Goal: Task Accomplishment & Management: Use online tool/utility

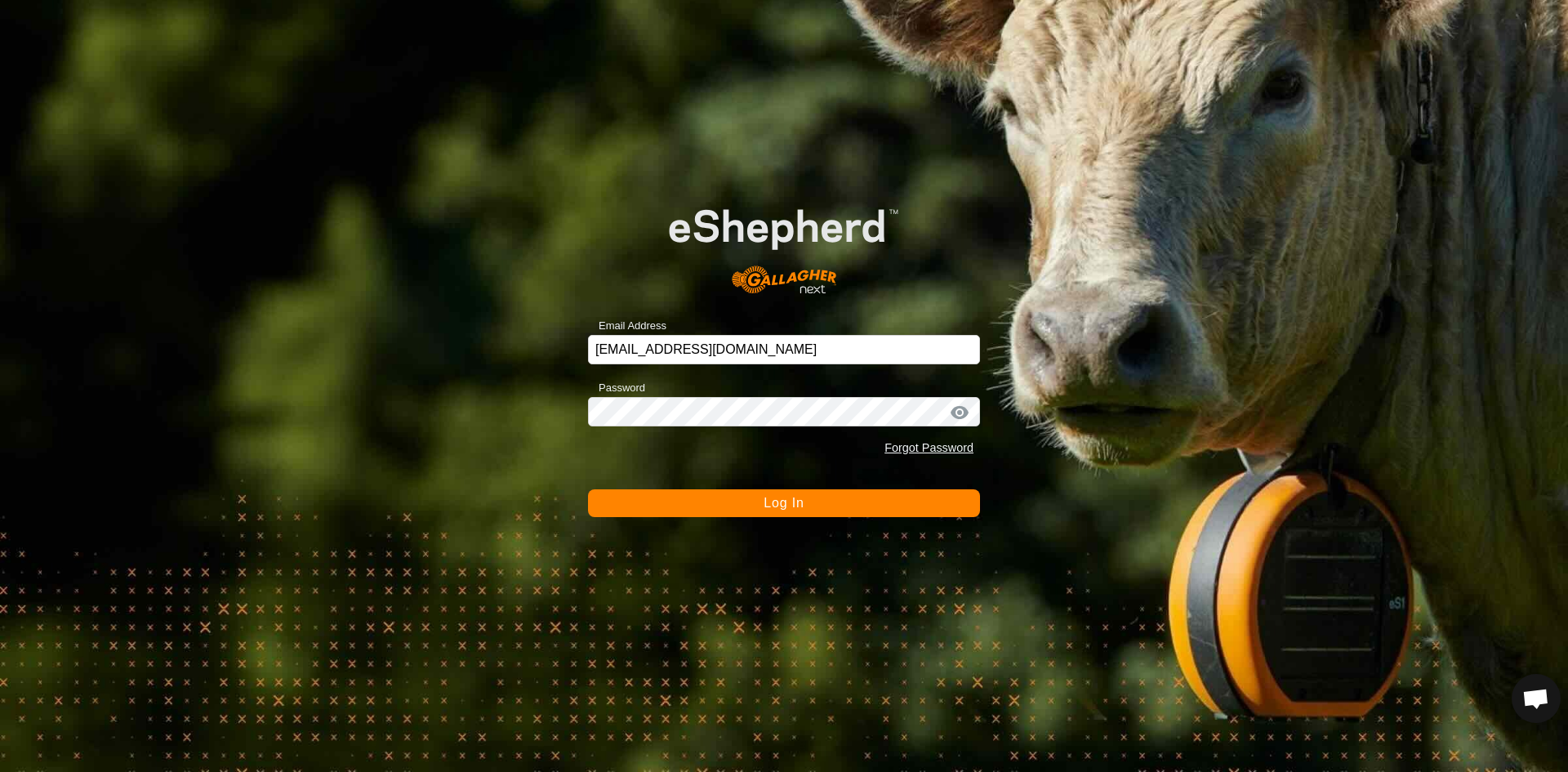
click at [779, 506] on span "Log In" at bounding box center [784, 503] width 40 height 14
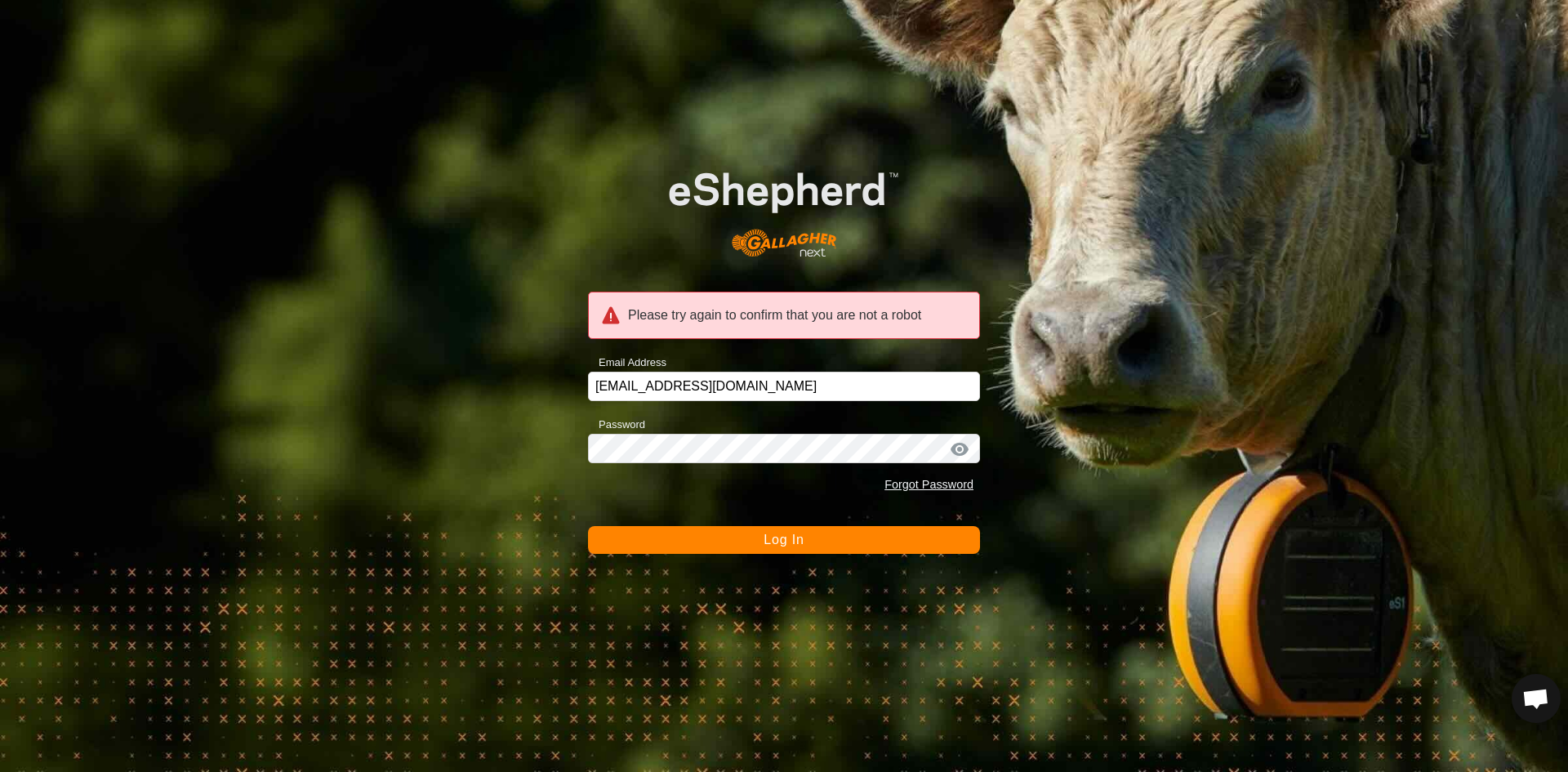
click at [789, 539] on span "Log In" at bounding box center [784, 540] width 40 height 14
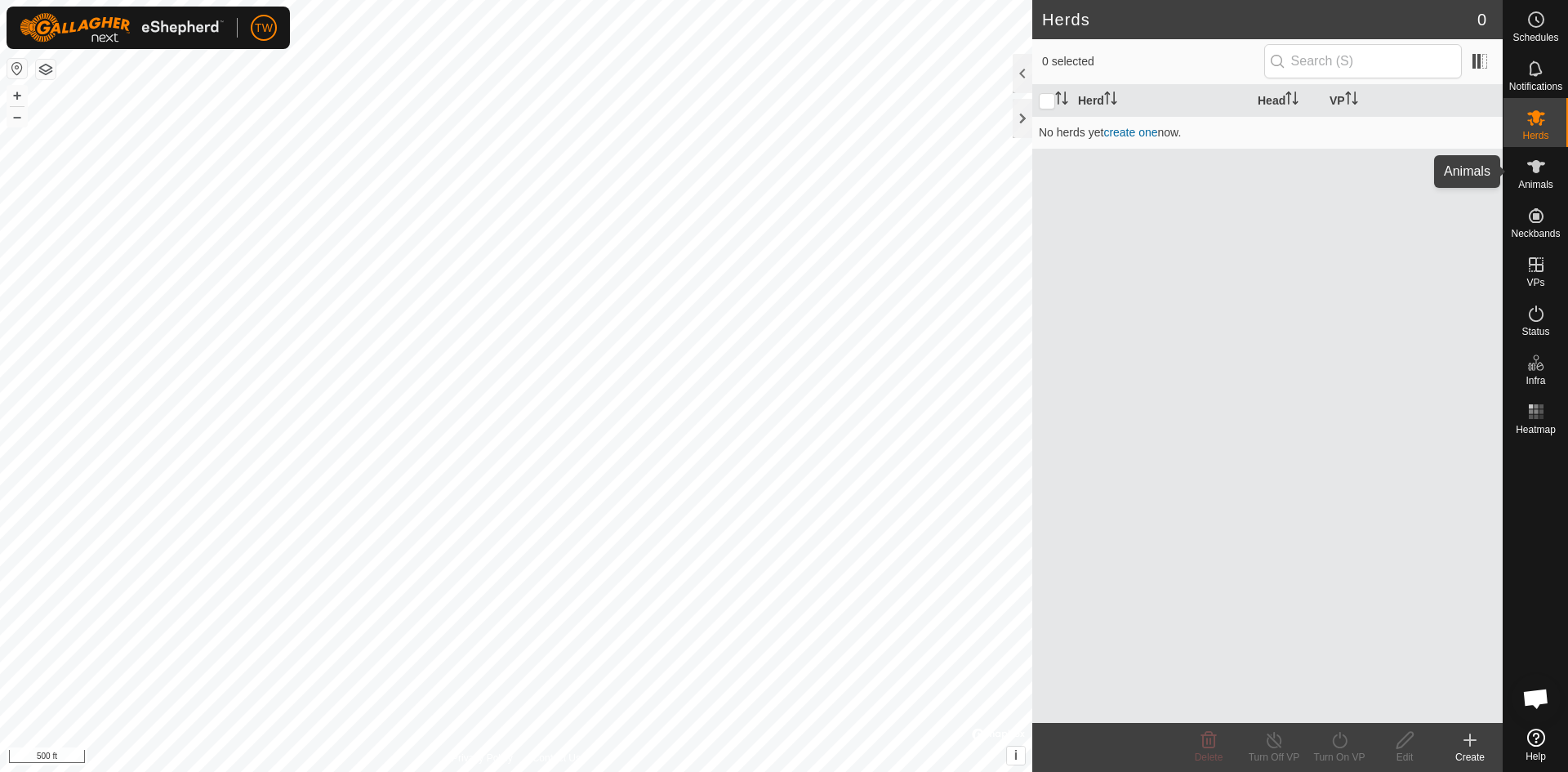
click at [1541, 173] on icon at bounding box center [1536, 167] width 20 height 20
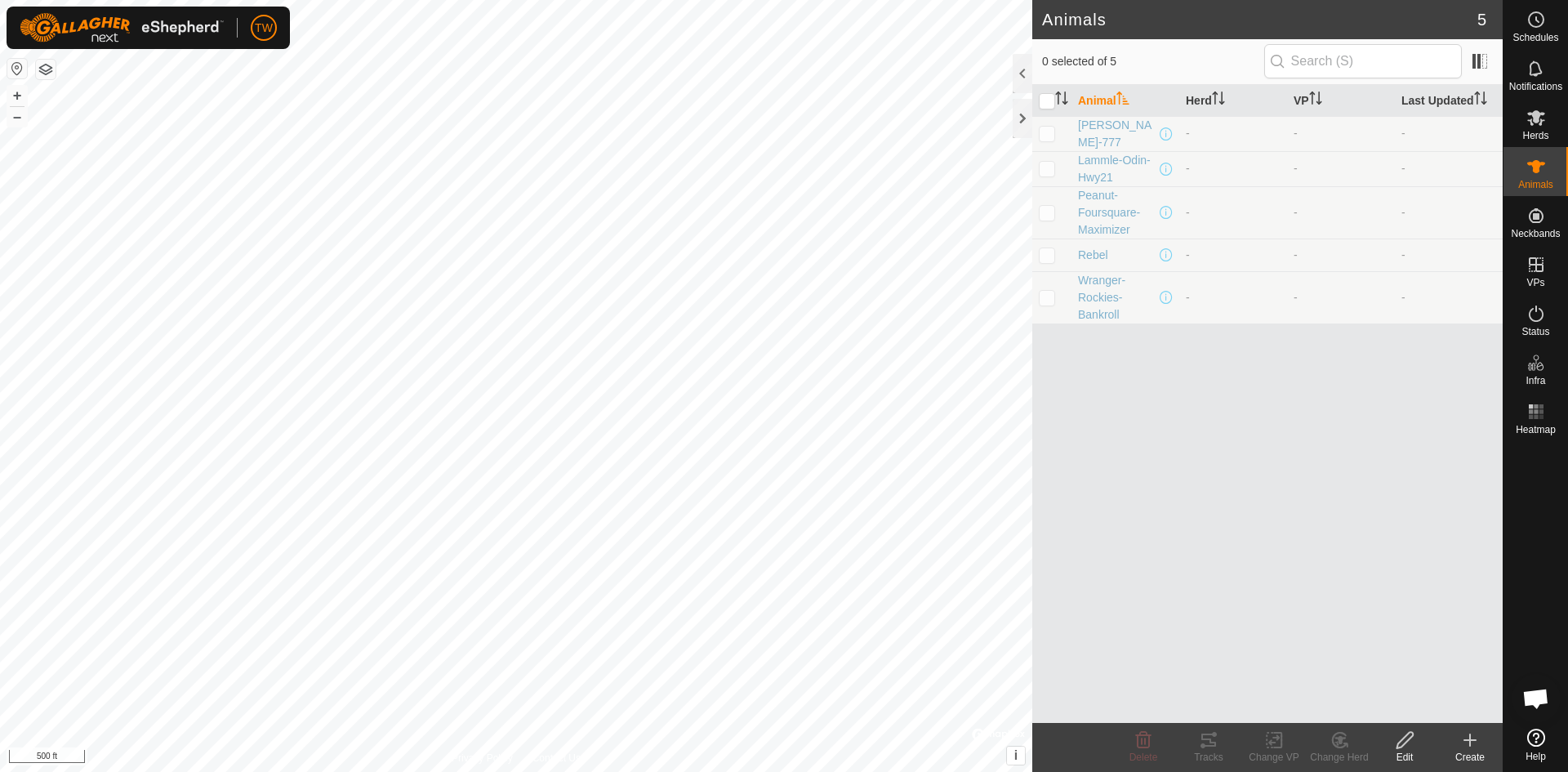
click at [1476, 736] on icon at bounding box center [1470, 740] width 20 height 20
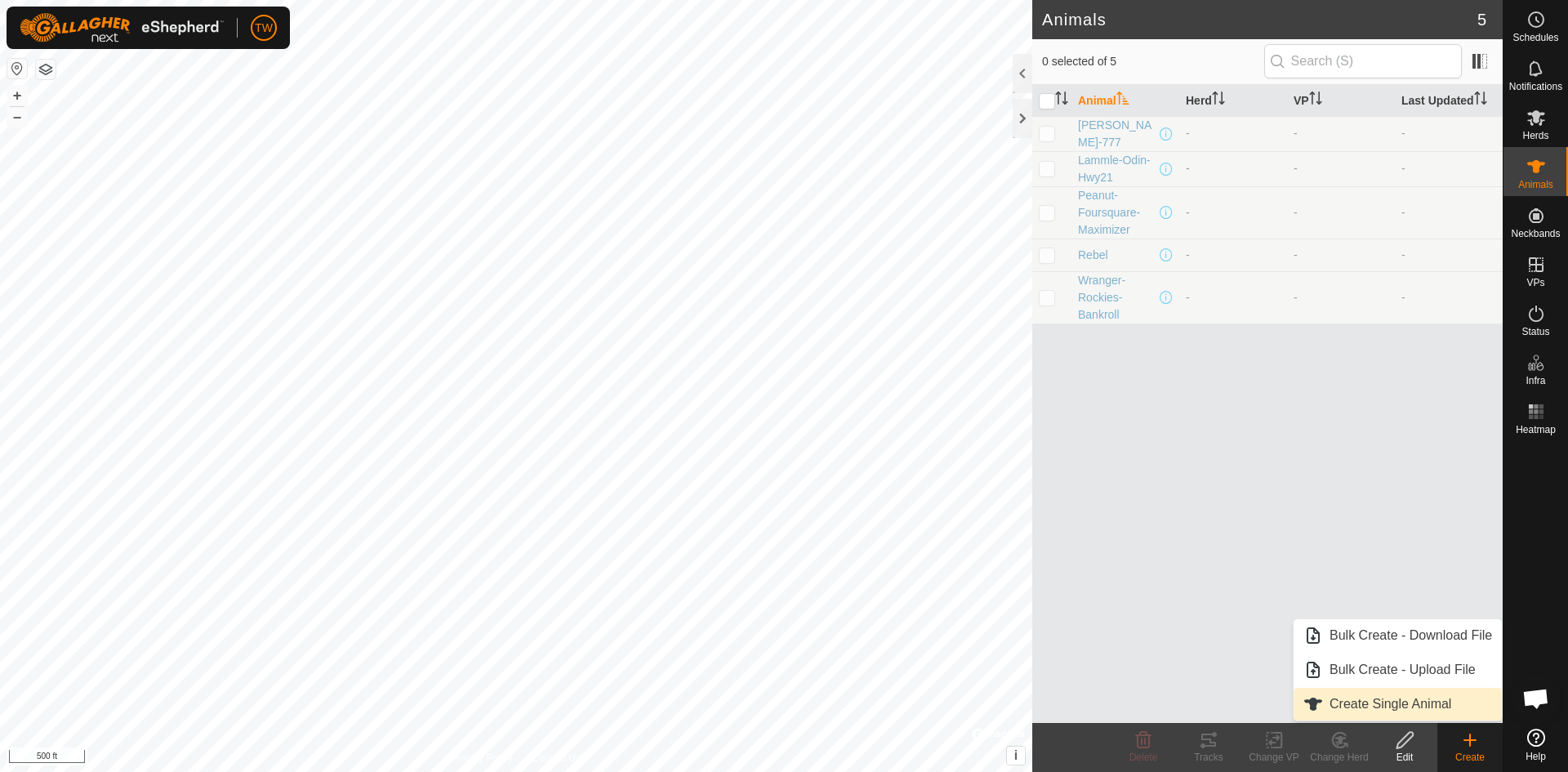
click at [1389, 708] on link "Create Single Animal" at bounding box center [1397, 704] width 208 height 33
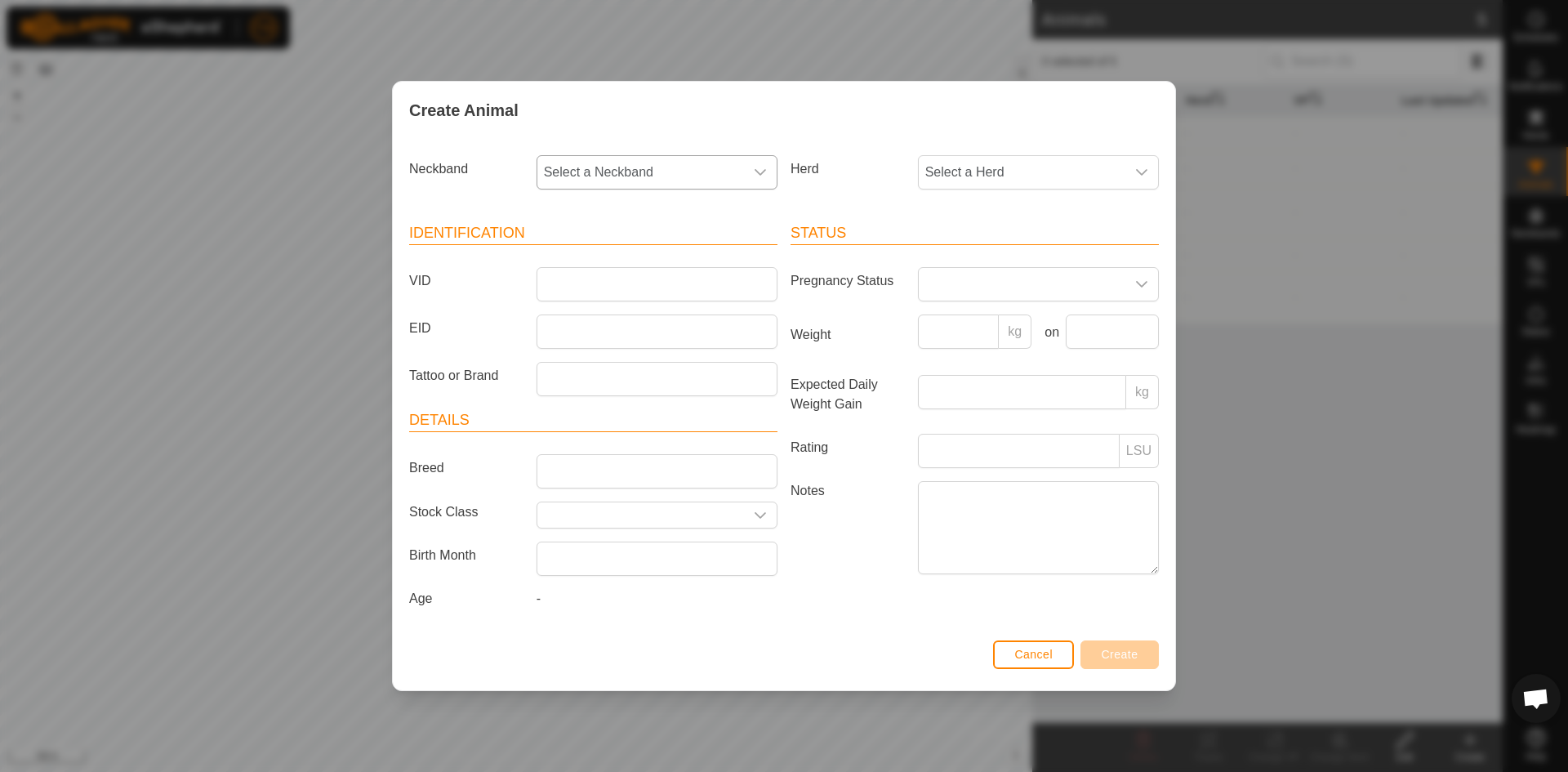
click at [760, 171] on icon "dropdown trigger" at bounding box center [760, 172] width 13 height 13
type input "70940"
click at [635, 254] on li "3874470940" at bounding box center [658, 256] width 239 height 33
click at [628, 287] on input "VID" at bounding box center [657, 284] width 241 height 35
type input "TimsDemo"
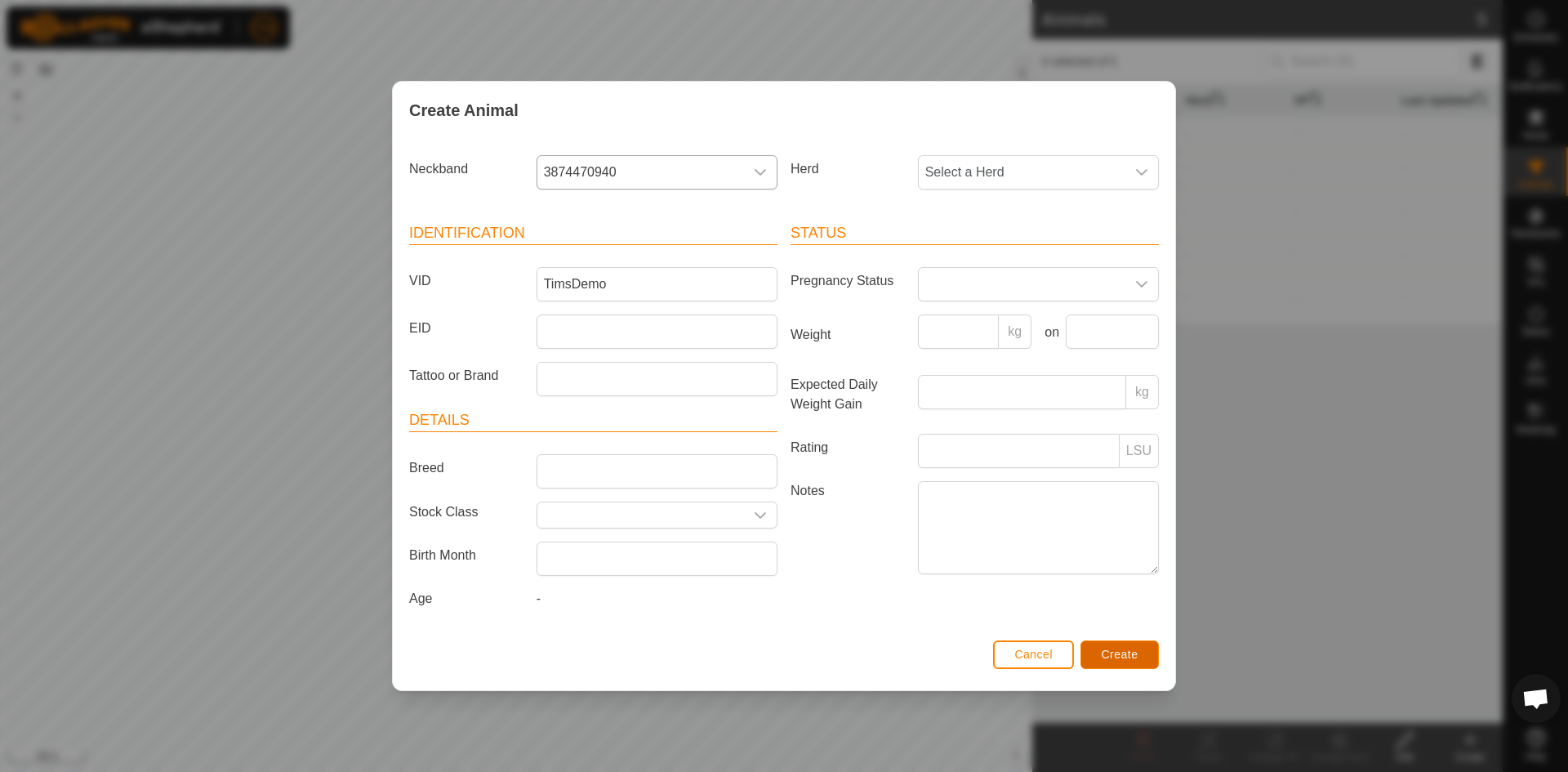
click at [1133, 647] on button "Create" at bounding box center [1118, 654] width 78 height 29
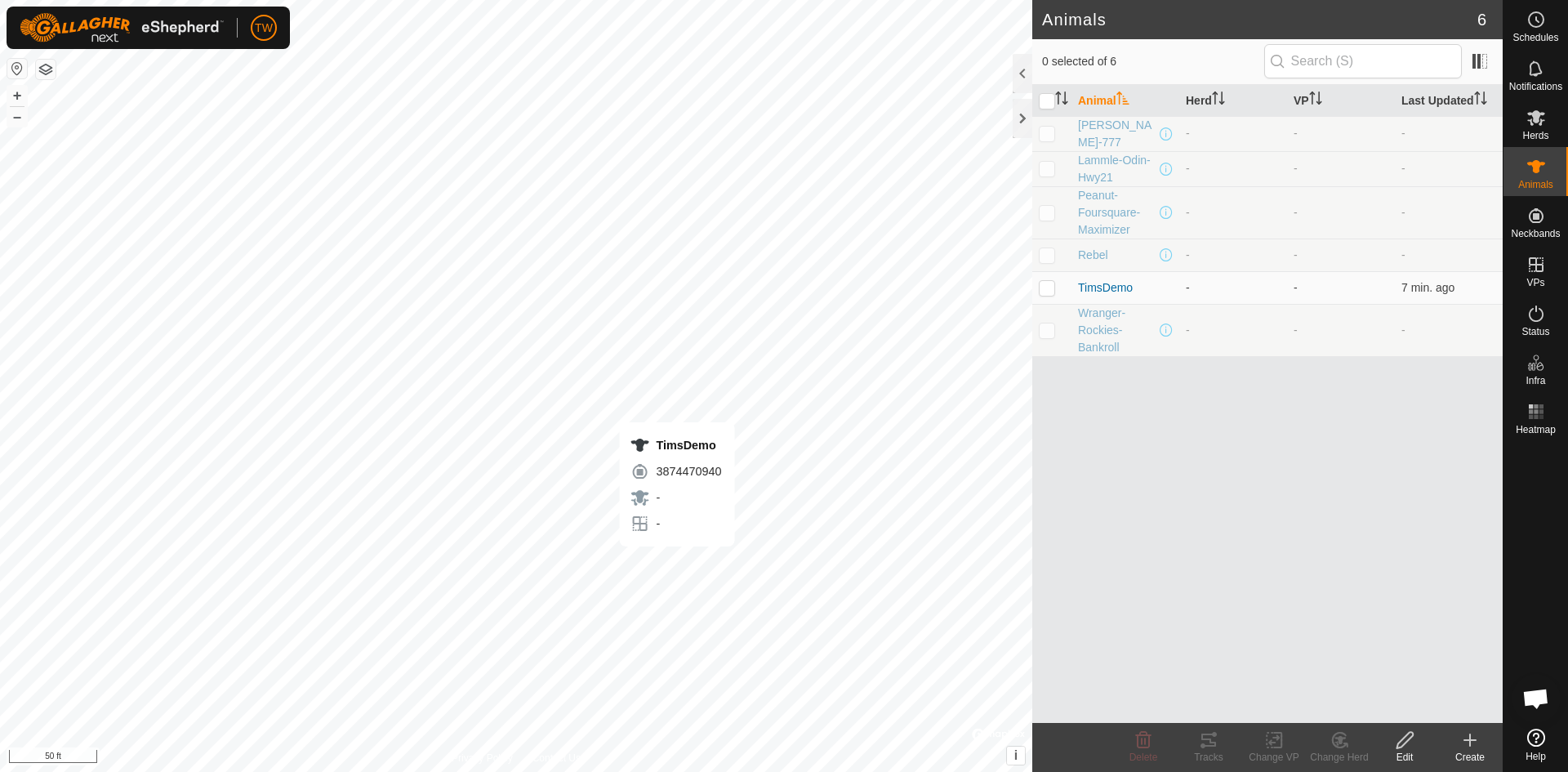
checkbox input "true"
click at [1111, 288] on span "TimsDemo" at bounding box center [1105, 288] width 54 height 17
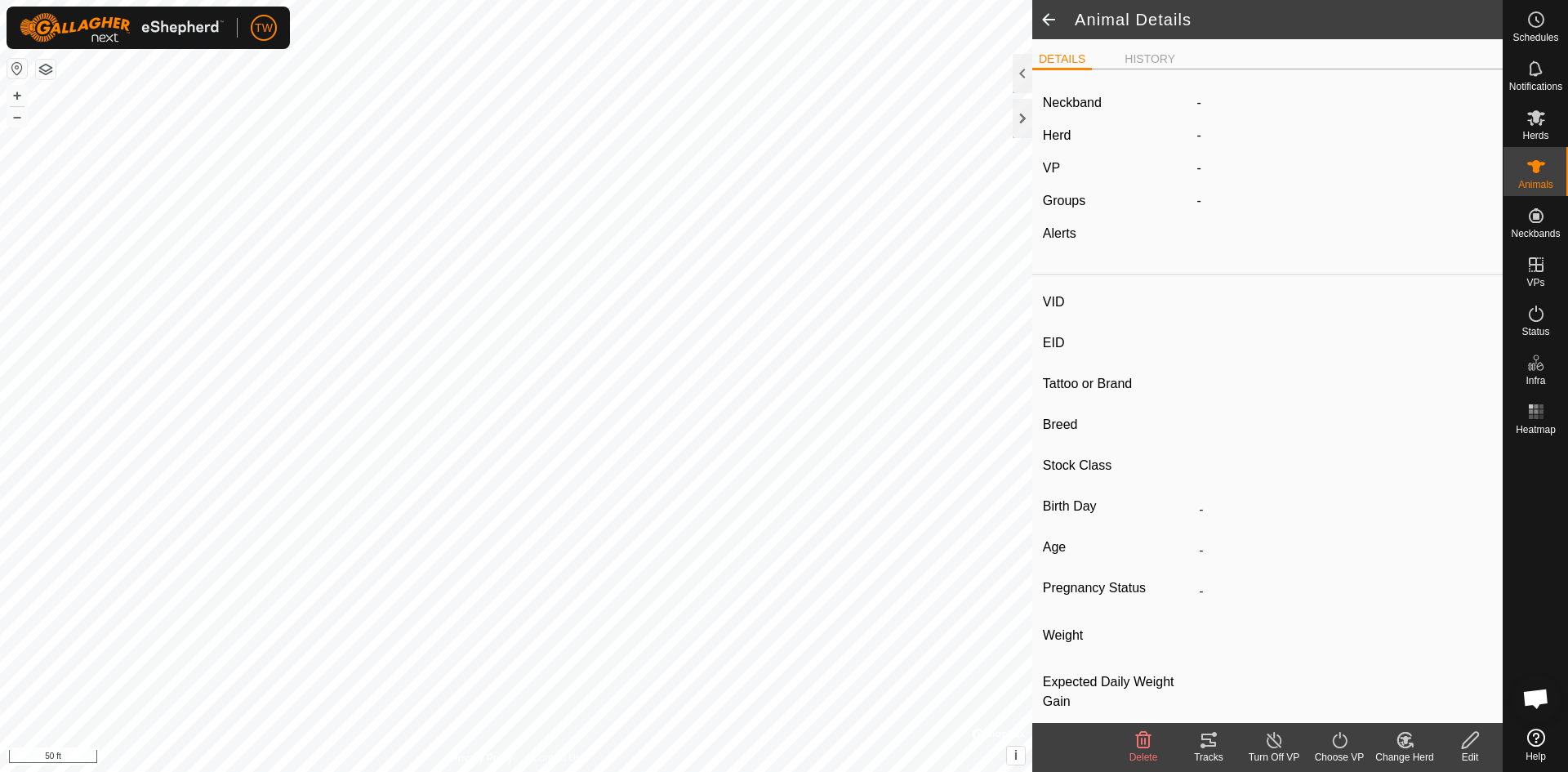
type input "TimsDemo"
type input "-"
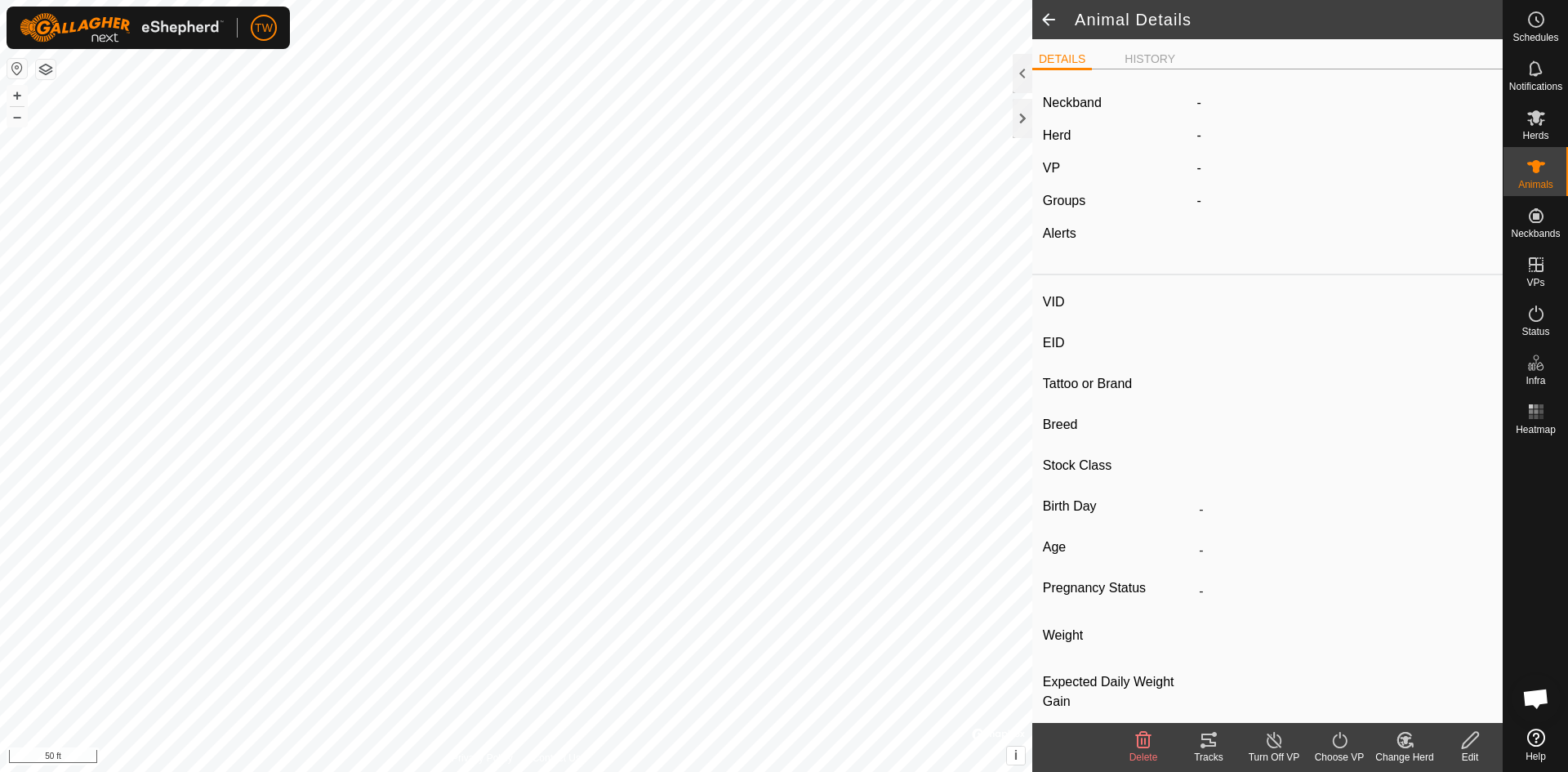
type input "0 kg"
type input "-"
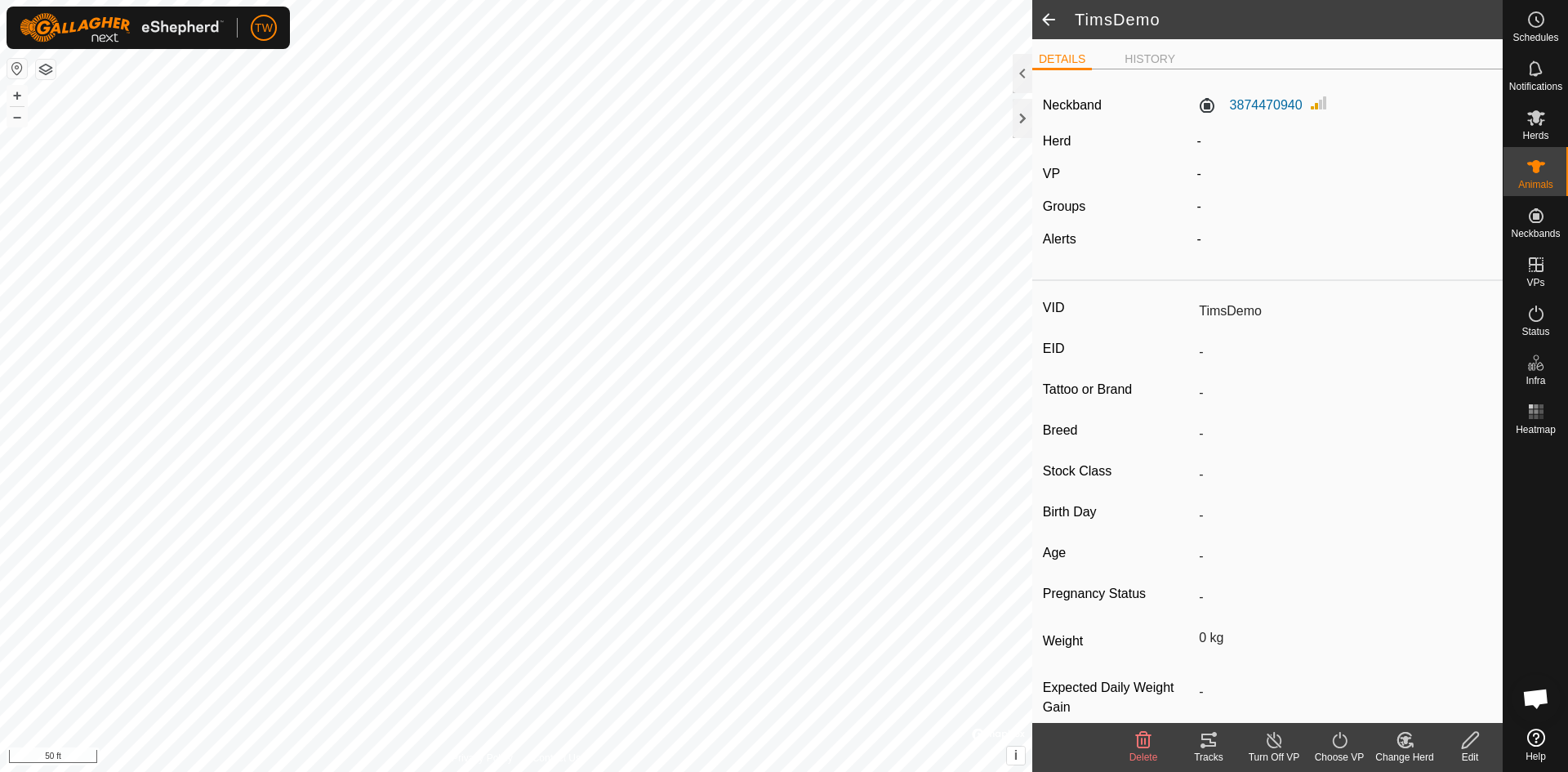
click at [1339, 736] on icon at bounding box center [1339, 739] width 15 height 17
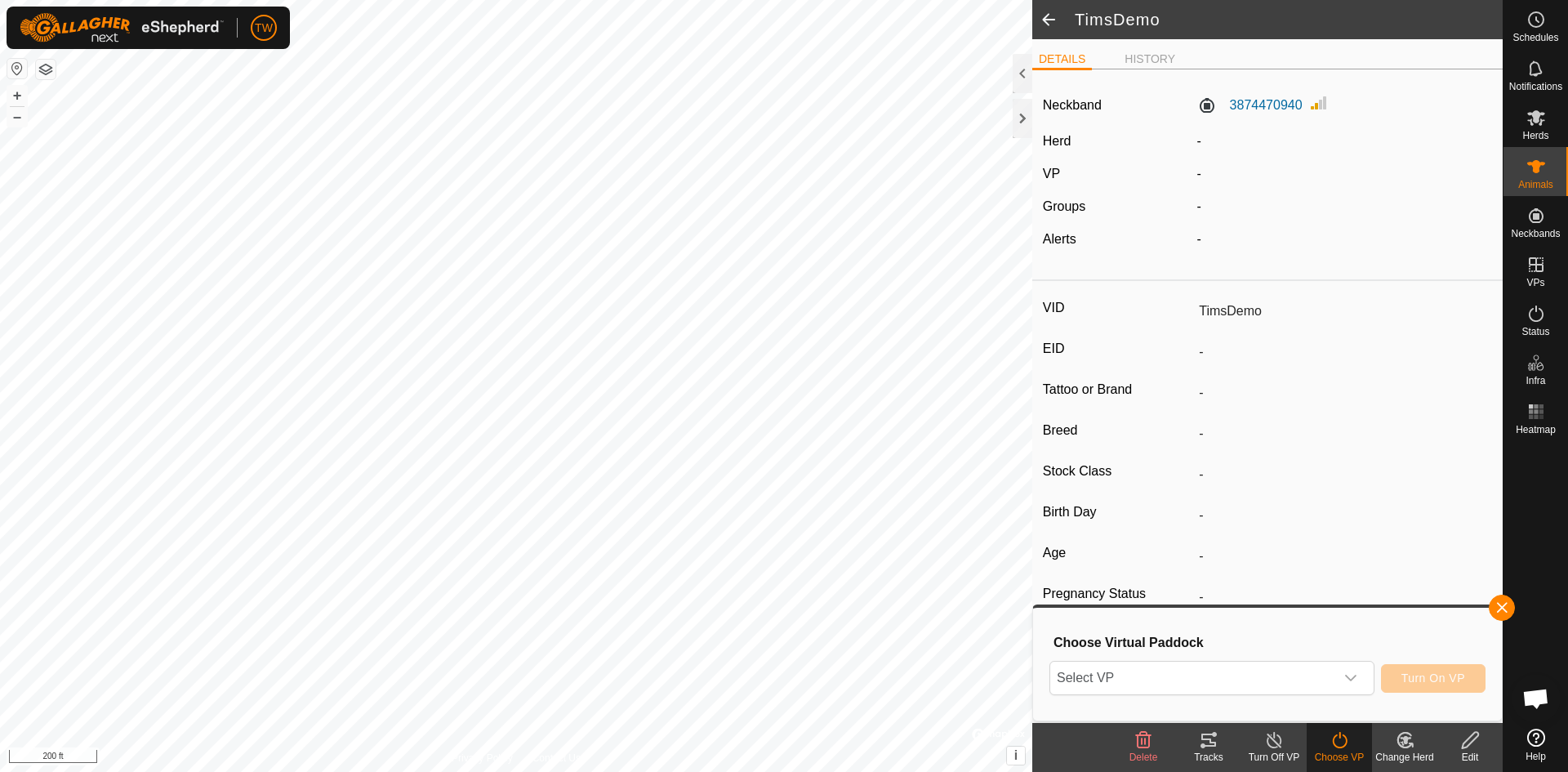
click at [1205, 734] on icon at bounding box center [1208, 739] width 15 height 13
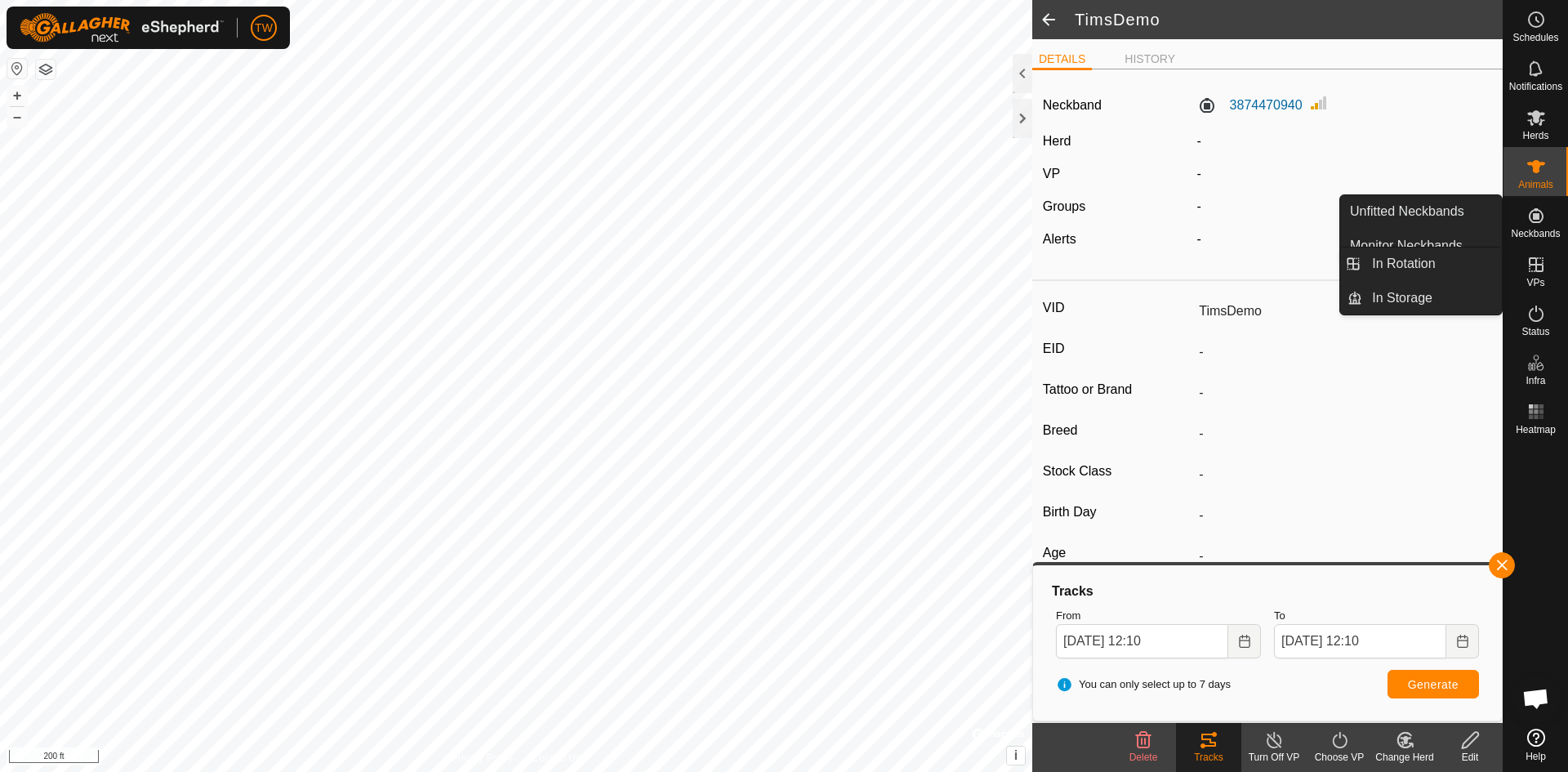
click at [1531, 263] on icon at bounding box center [1536, 265] width 20 height 20
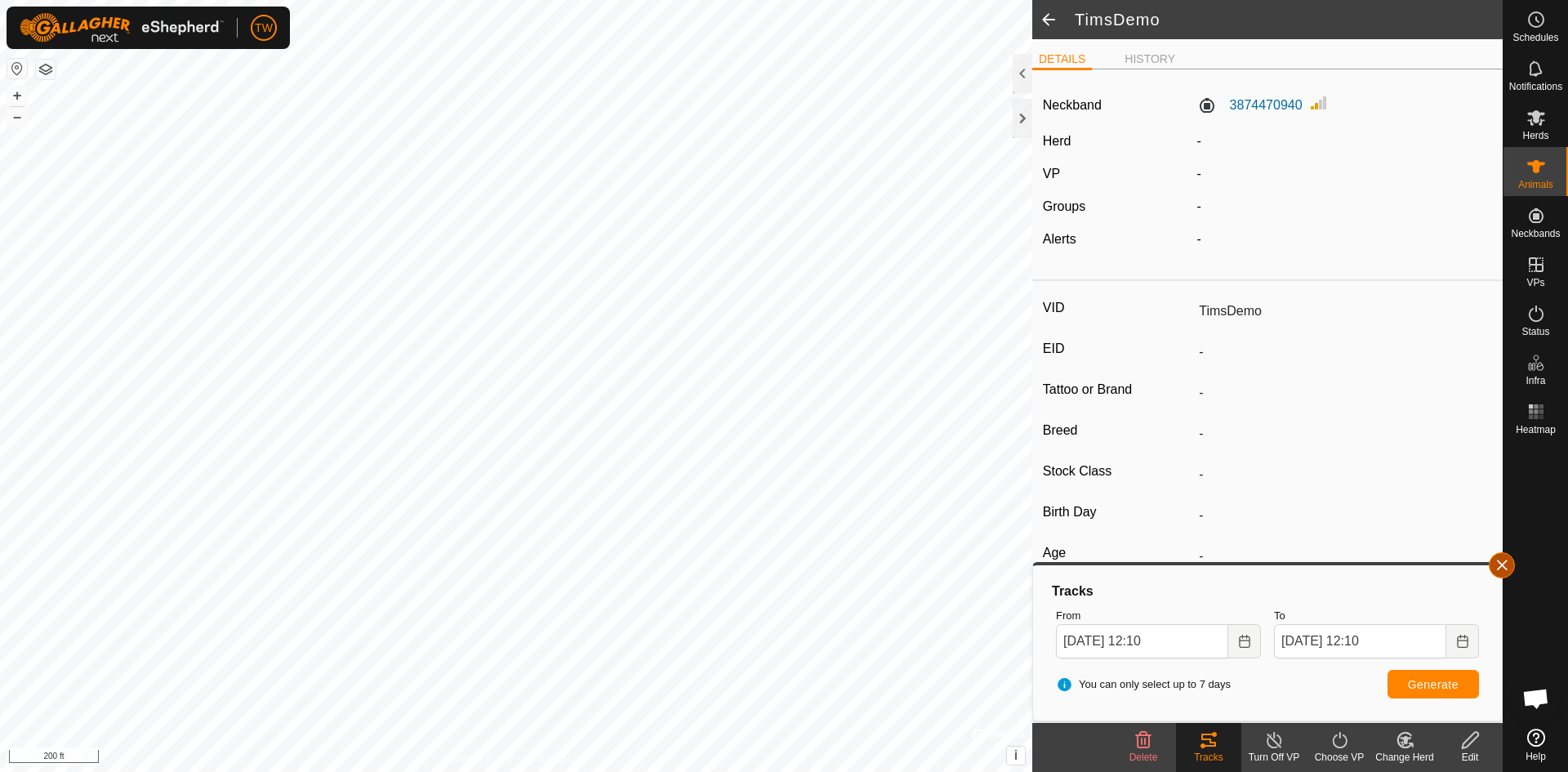
click at [1508, 560] on button "button" at bounding box center [1502, 565] width 26 height 26
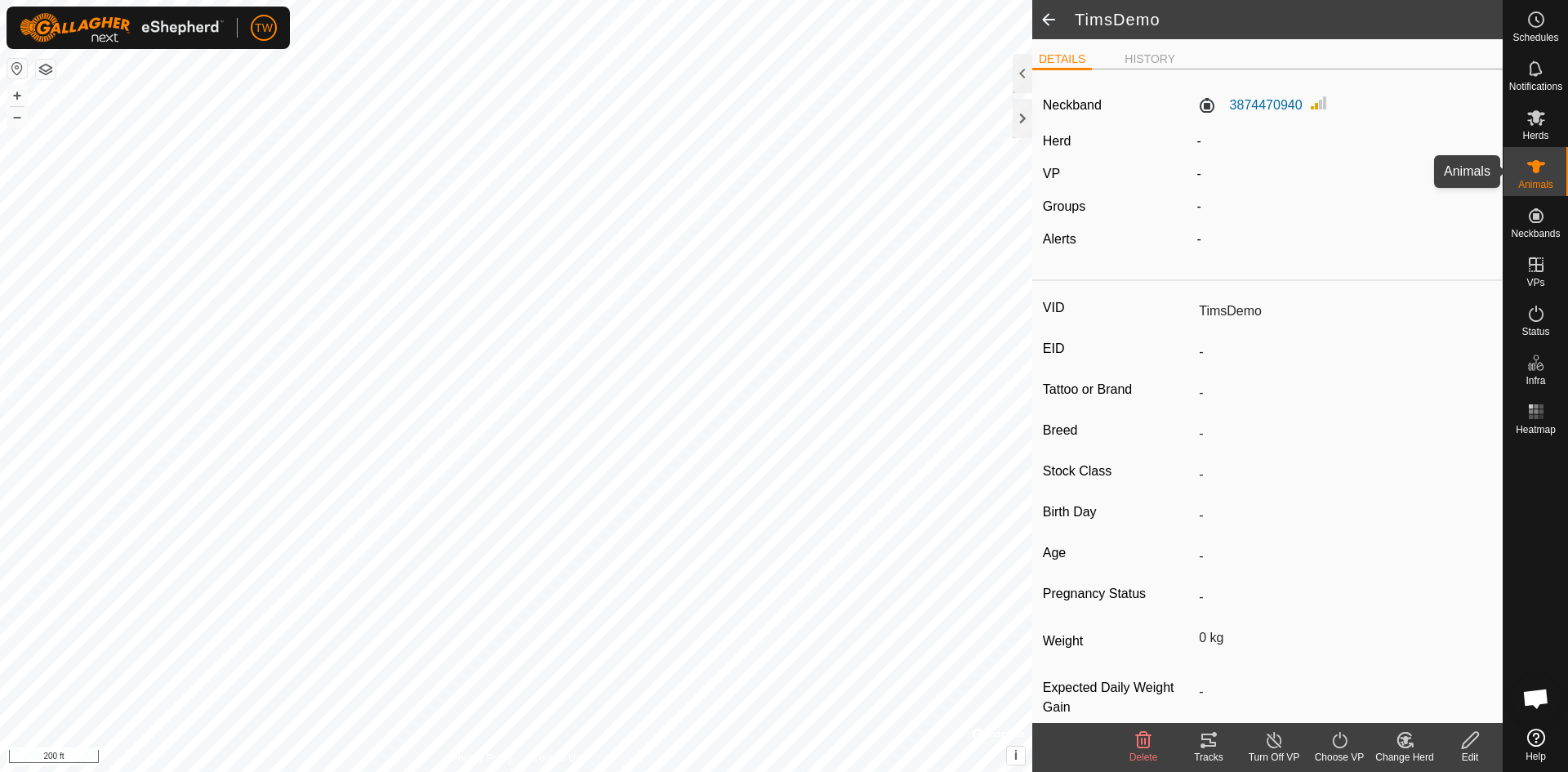
click at [1552, 166] on div "Animals" at bounding box center [1534, 172] width 64 height 49
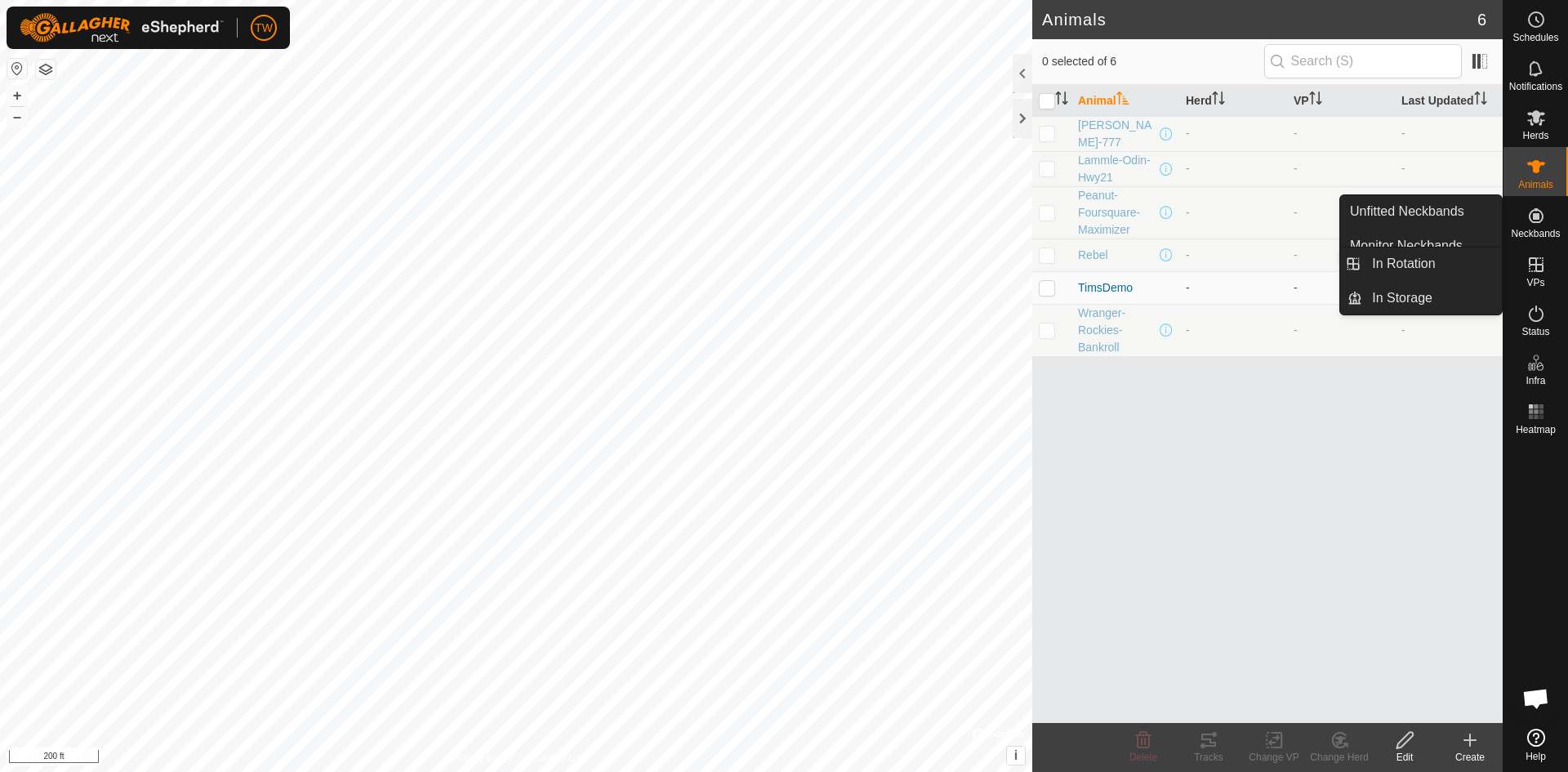
click at [1536, 258] on icon at bounding box center [1535, 264] width 15 height 15
click at [1428, 269] on link "In Rotation" at bounding box center [1431, 263] width 139 height 33
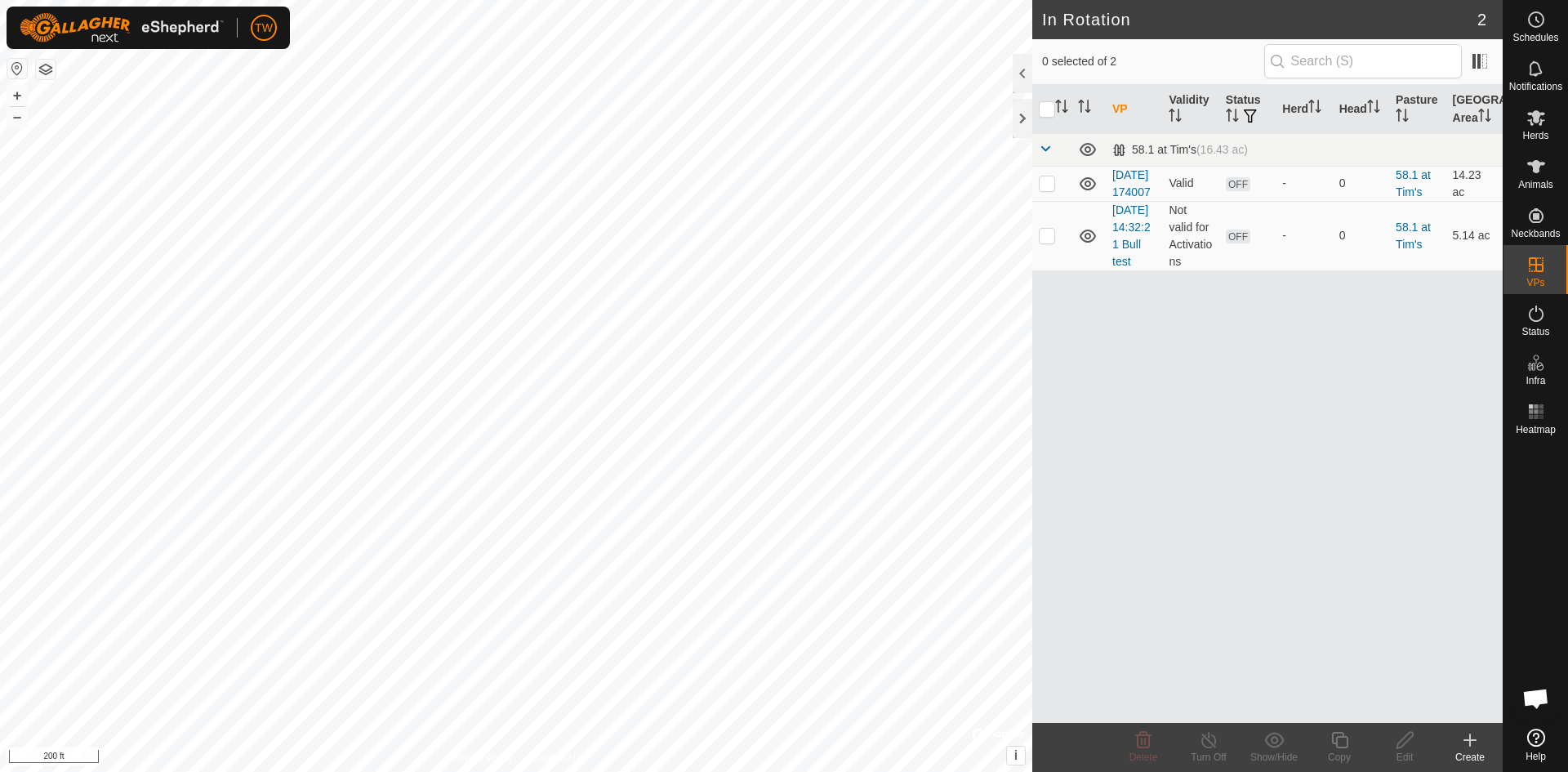
click at [1475, 743] on icon at bounding box center [1470, 740] width 20 height 20
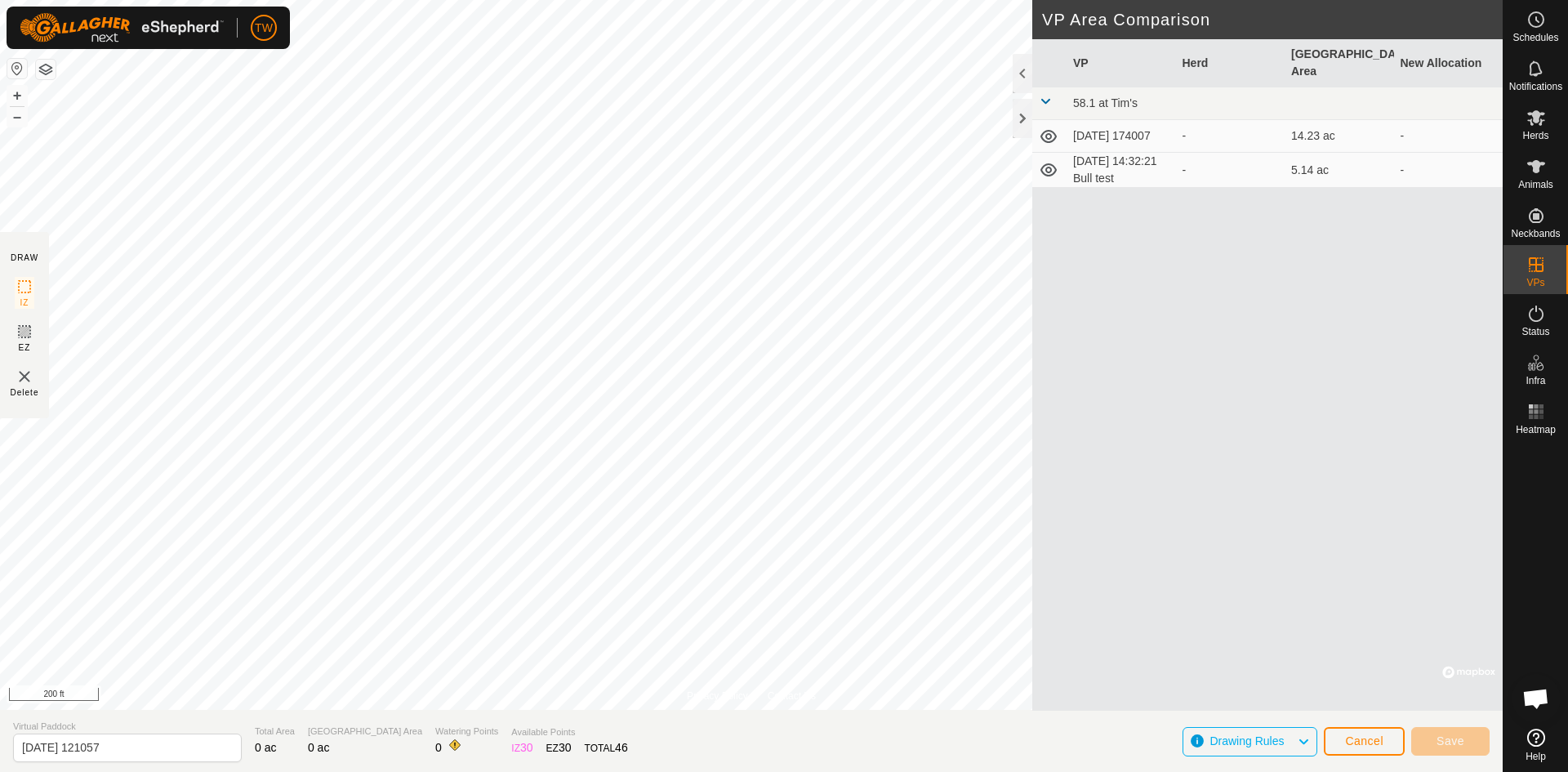
click at [598, 769] on div "Privacy Policy Contact Us TimsDemo 3874470940 - - + – ⇧ i © Mapbox , © OpenStre…" at bounding box center [751, 386] width 1503 height 772
click at [655, 771] on html "TW Schedules Notifications Herds Animals Neckbands VPs Status Infra Heatmap Hel…" at bounding box center [784, 386] width 1568 height 772
click at [755, 771] on html "TW Schedules Notifications Herds Animals Neckbands VPs Status Infra Heatmap Hel…" at bounding box center [784, 386] width 1568 height 772
click at [723, 771] on html "TW Schedules Notifications Herds Animals Neckbands VPs Status Infra Heatmap Hel…" at bounding box center [784, 386] width 1568 height 772
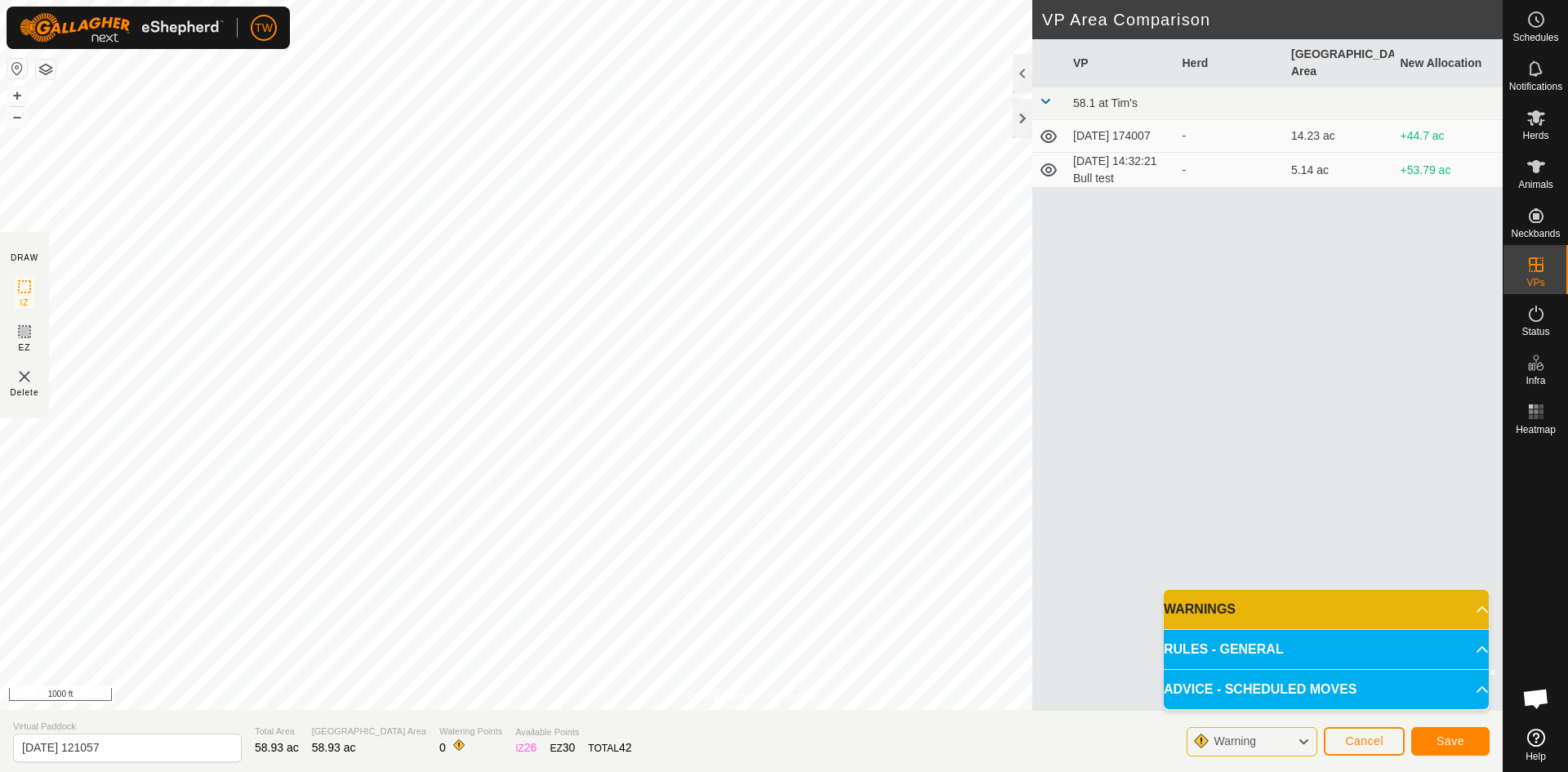
click at [1302, 741] on icon at bounding box center [1302, 741] width 13 height 21
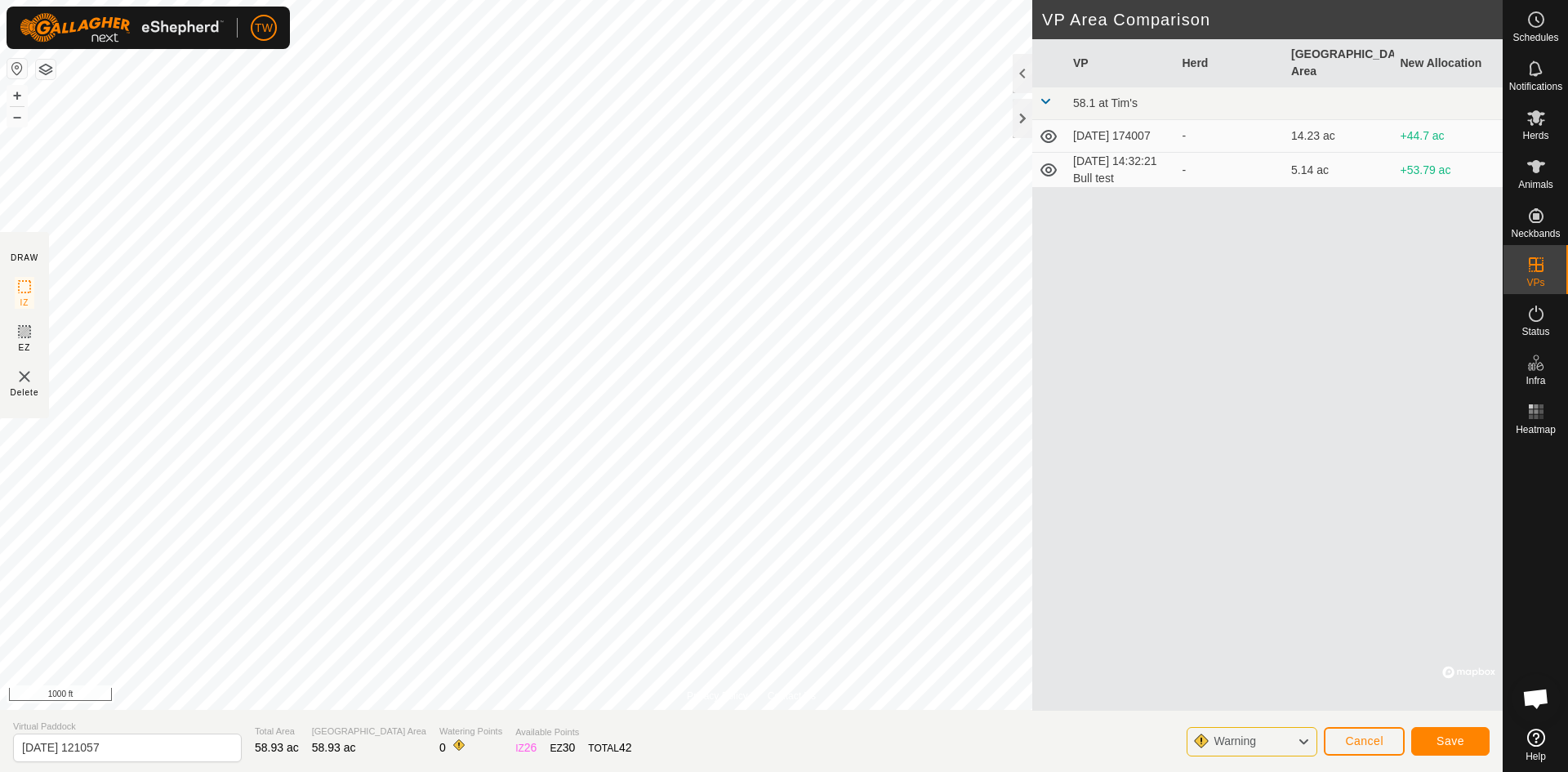
click at [1302, 741] on icon at bounding box center [1302, 741] width 13 height 21
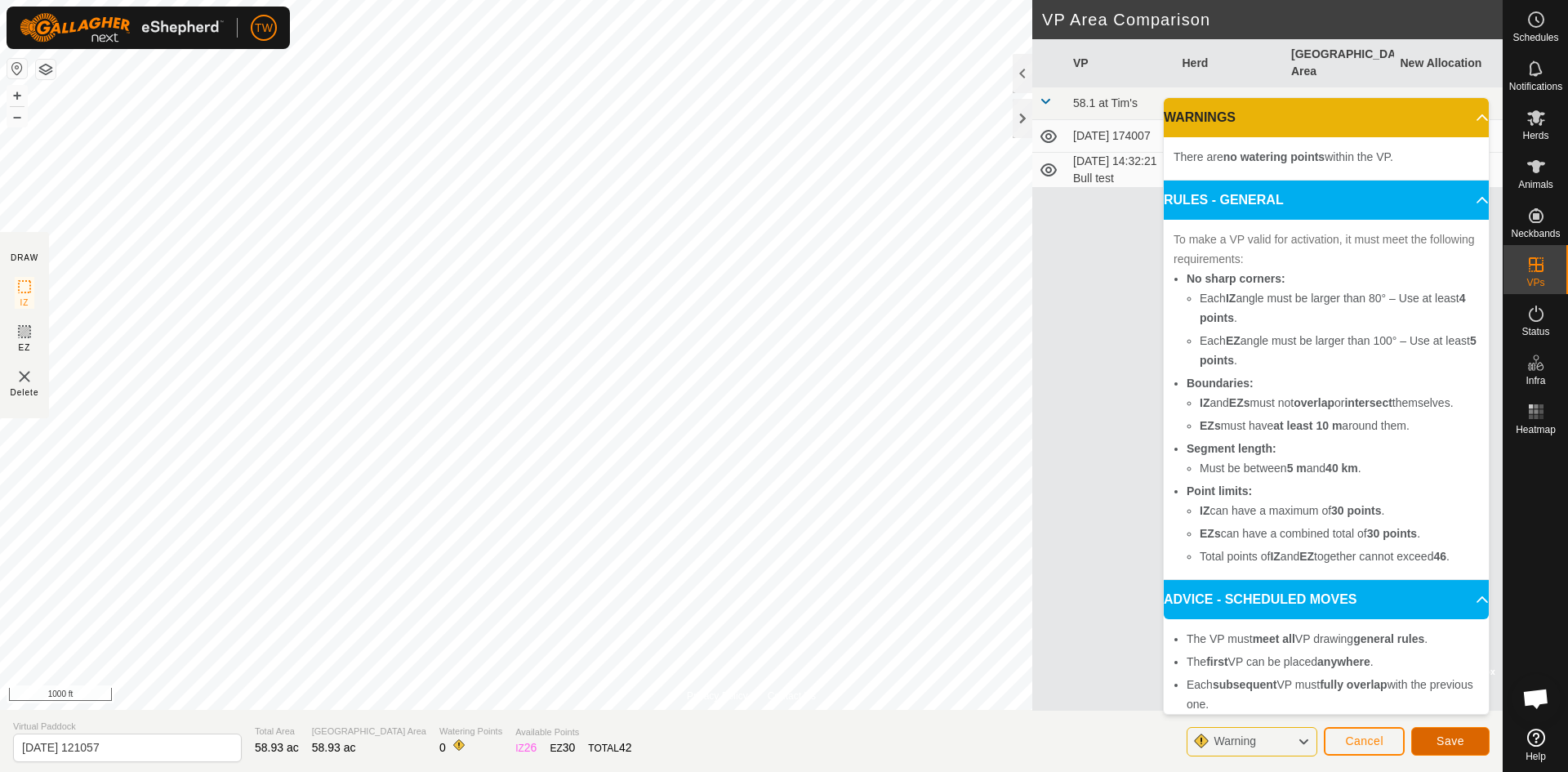
click at [1441, 736] on span "Save" at bounding box center [1450, 740] width 28 height 13
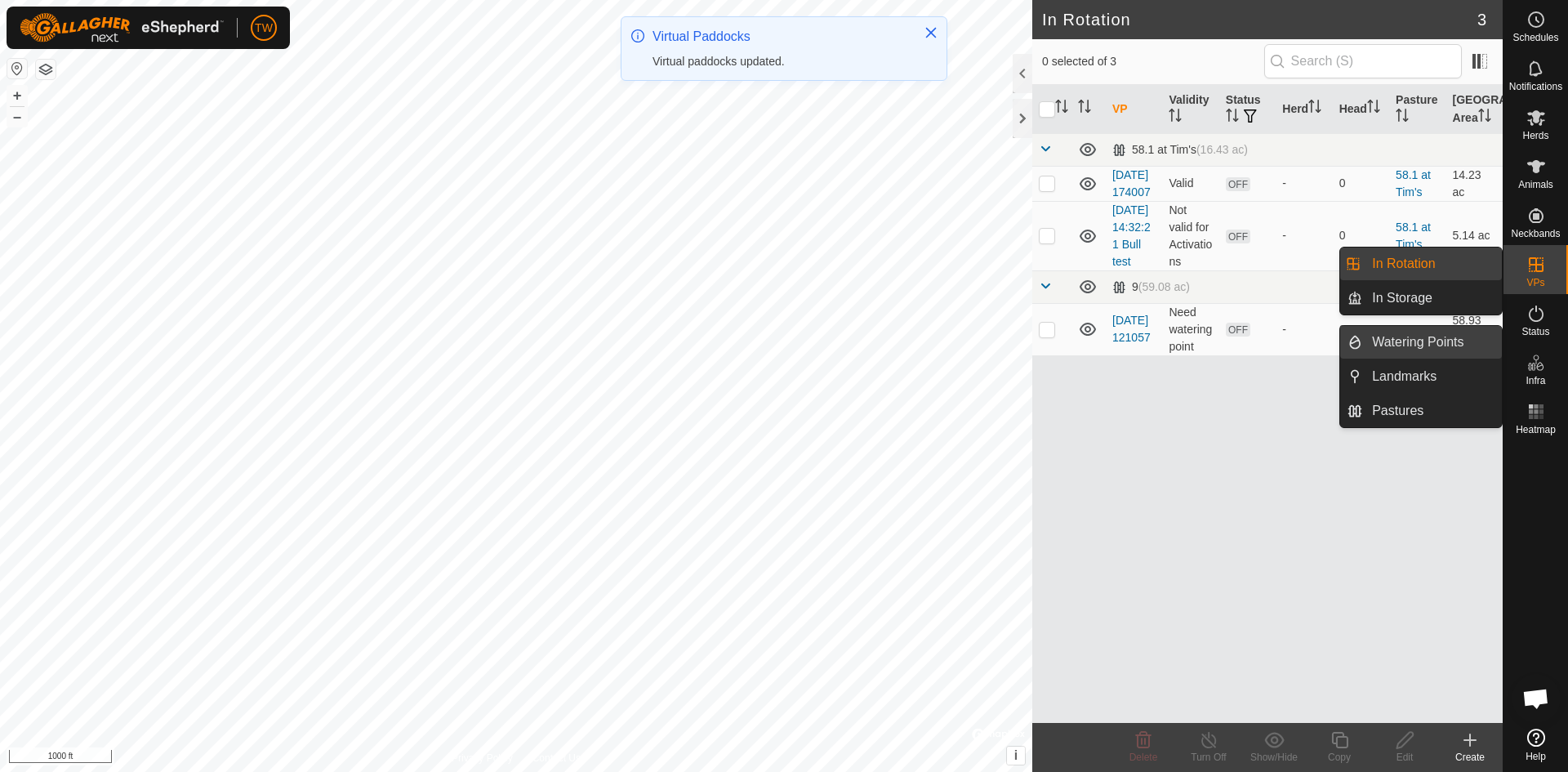
click at [1470, 341] on link "Watering Points" at bounding box center [1431, 342] width 139 height 33
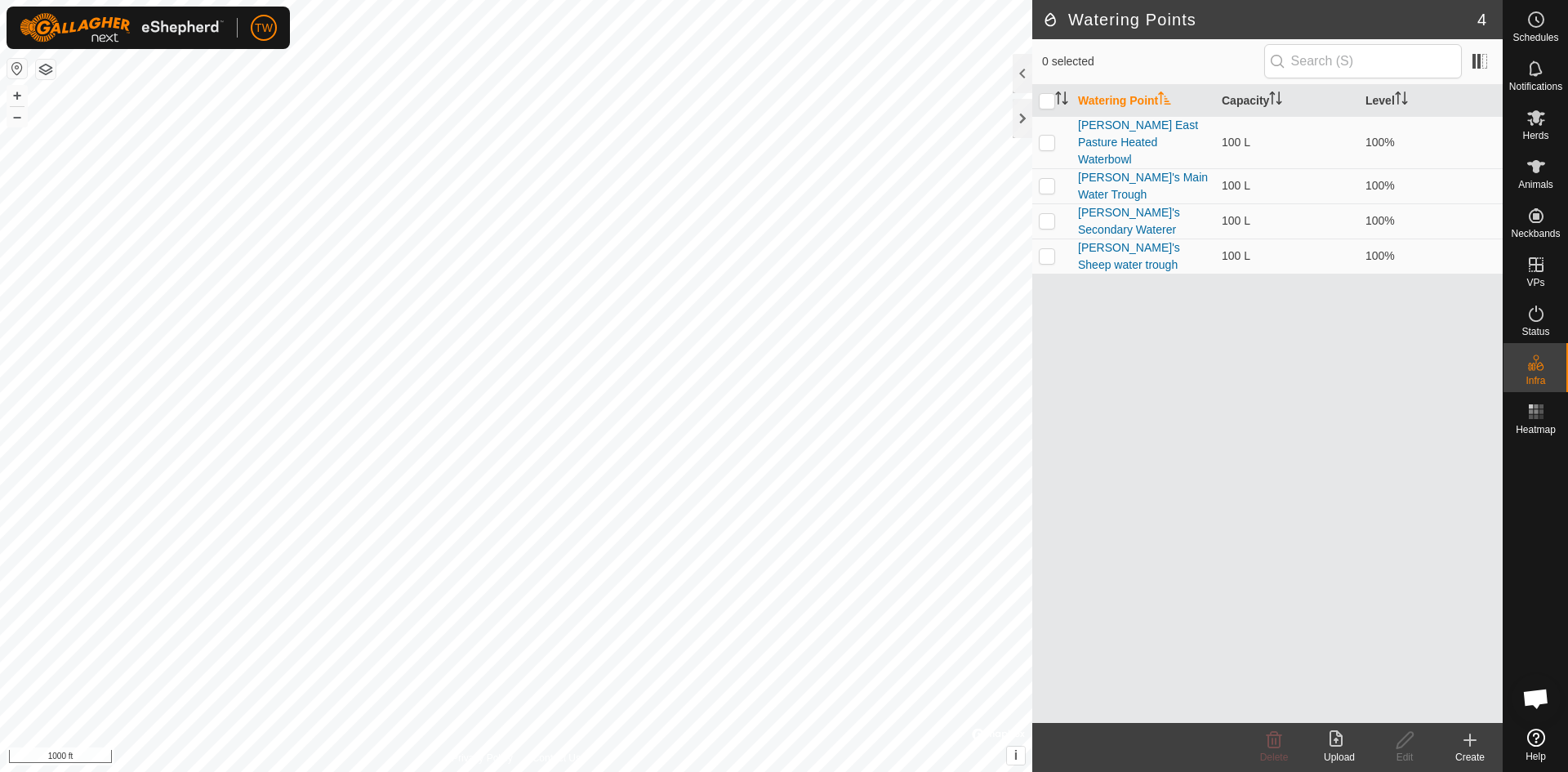
click at [1467, 736] on icon at bounding box center [1470, 740] width 20 height 20
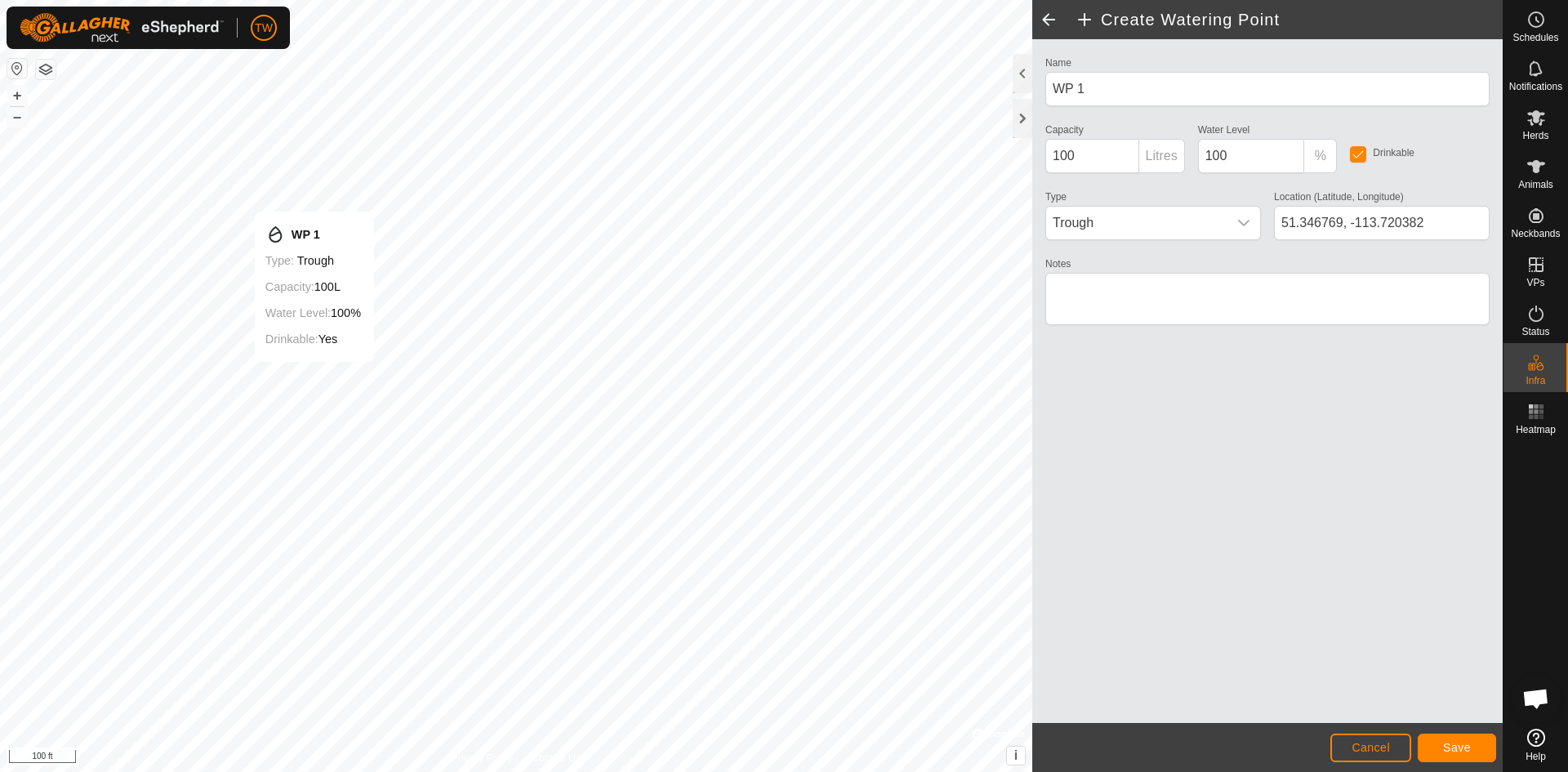
type input "51.346776, -113.720324"
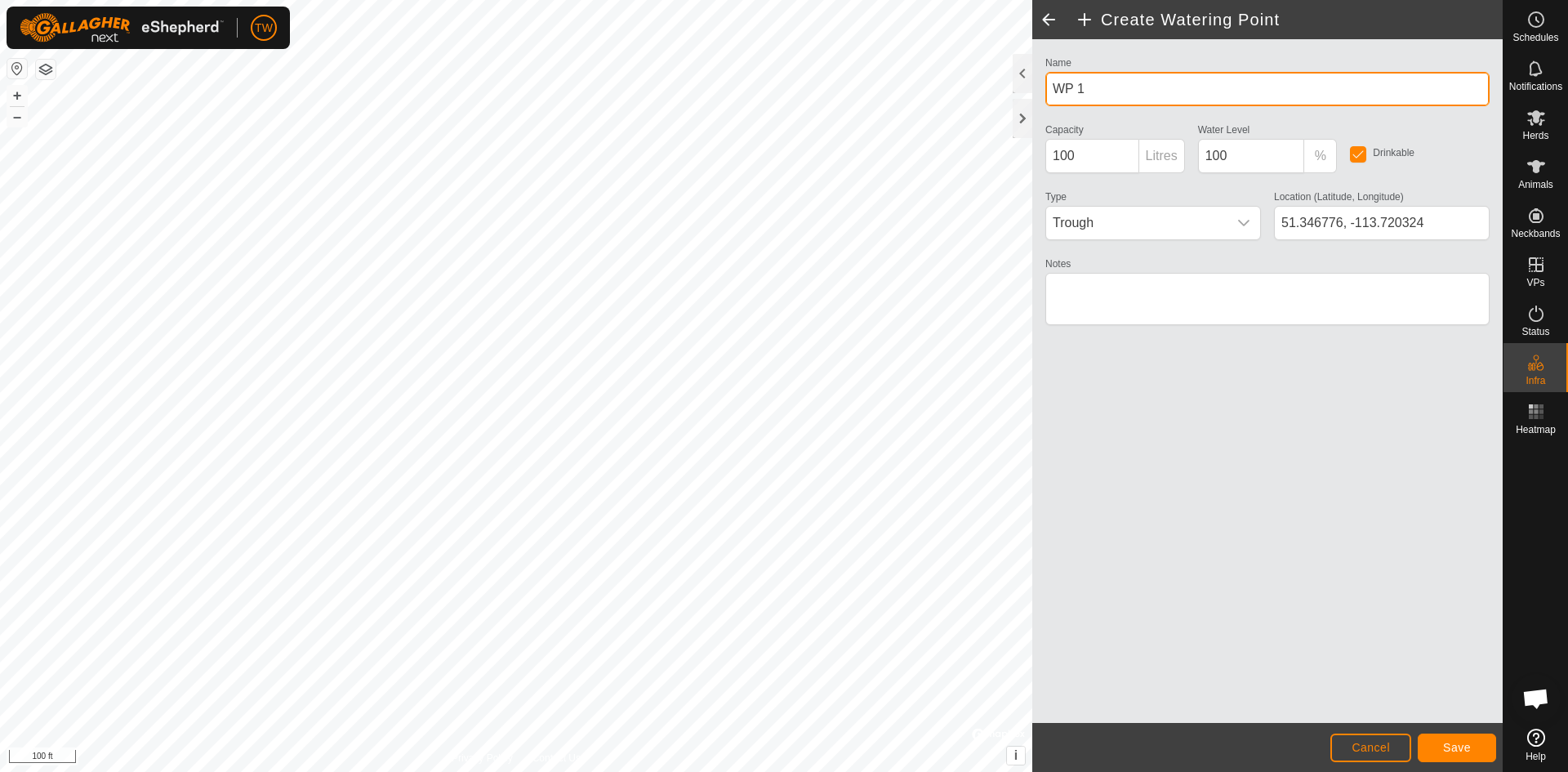
drag, startPoint x: 1048, startPoint y: 97, endPoint x: 1013, endPoint y: 95, distance: 35.1
click at [1032, 97] on div "Create Watering Point Name WP 1 Capacity 100 Litres Water Level 100 % Drinkable…" at bounding box center [1268, 386] width 470 height 772
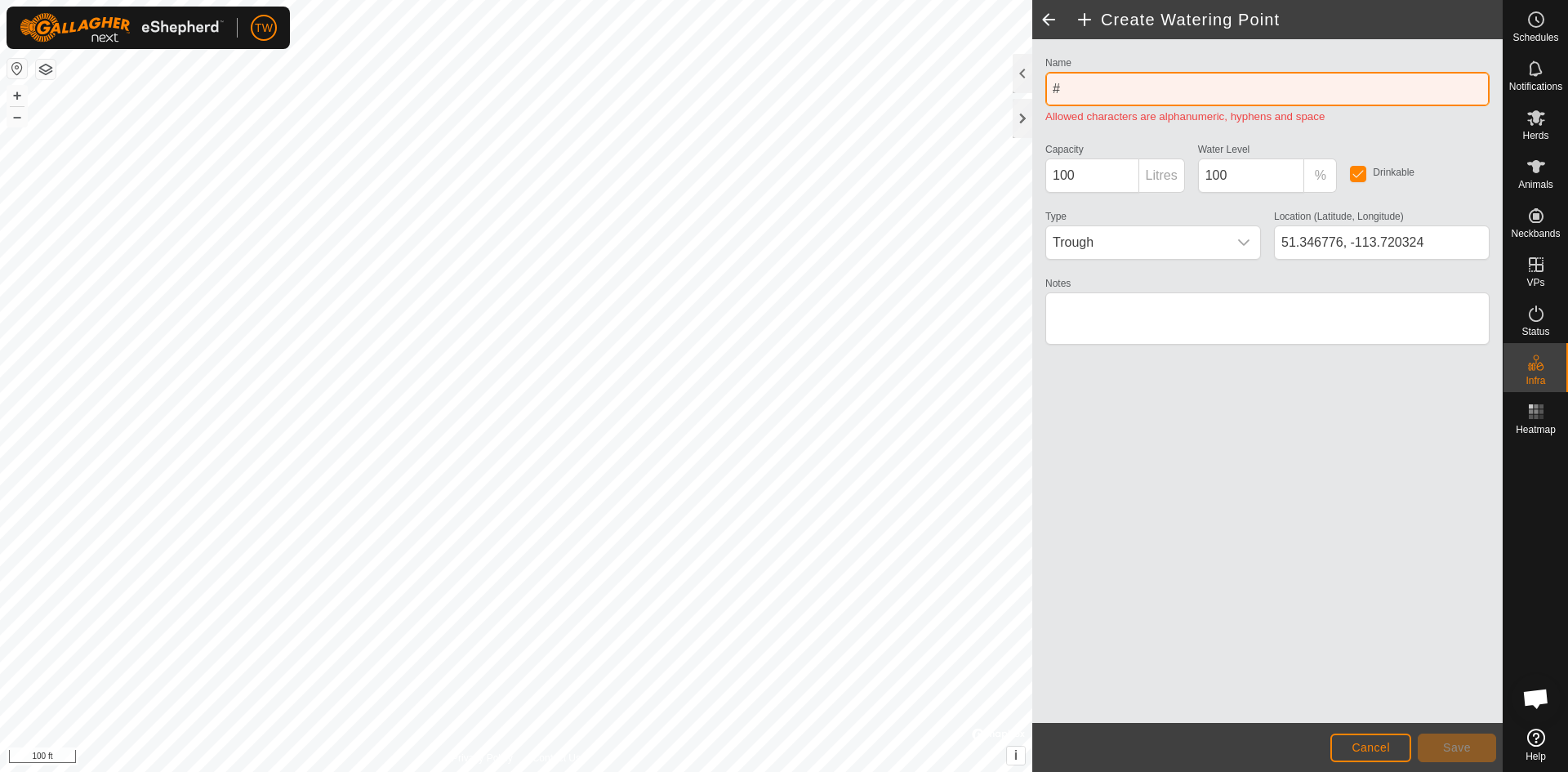
click at [1093, 87] on input "#" at bounding box center [1268, 89] width 445 height 35
drag, startPoint x: 1090, startPoint y: 87, endPoint x: 1044, endPoint y: 92, distance: 46.3
click at [1044, 92] on div "Name # Allowed characters are alphanumeric, hyphens and space" at bounding box center [1267, 89] width 457 height 73
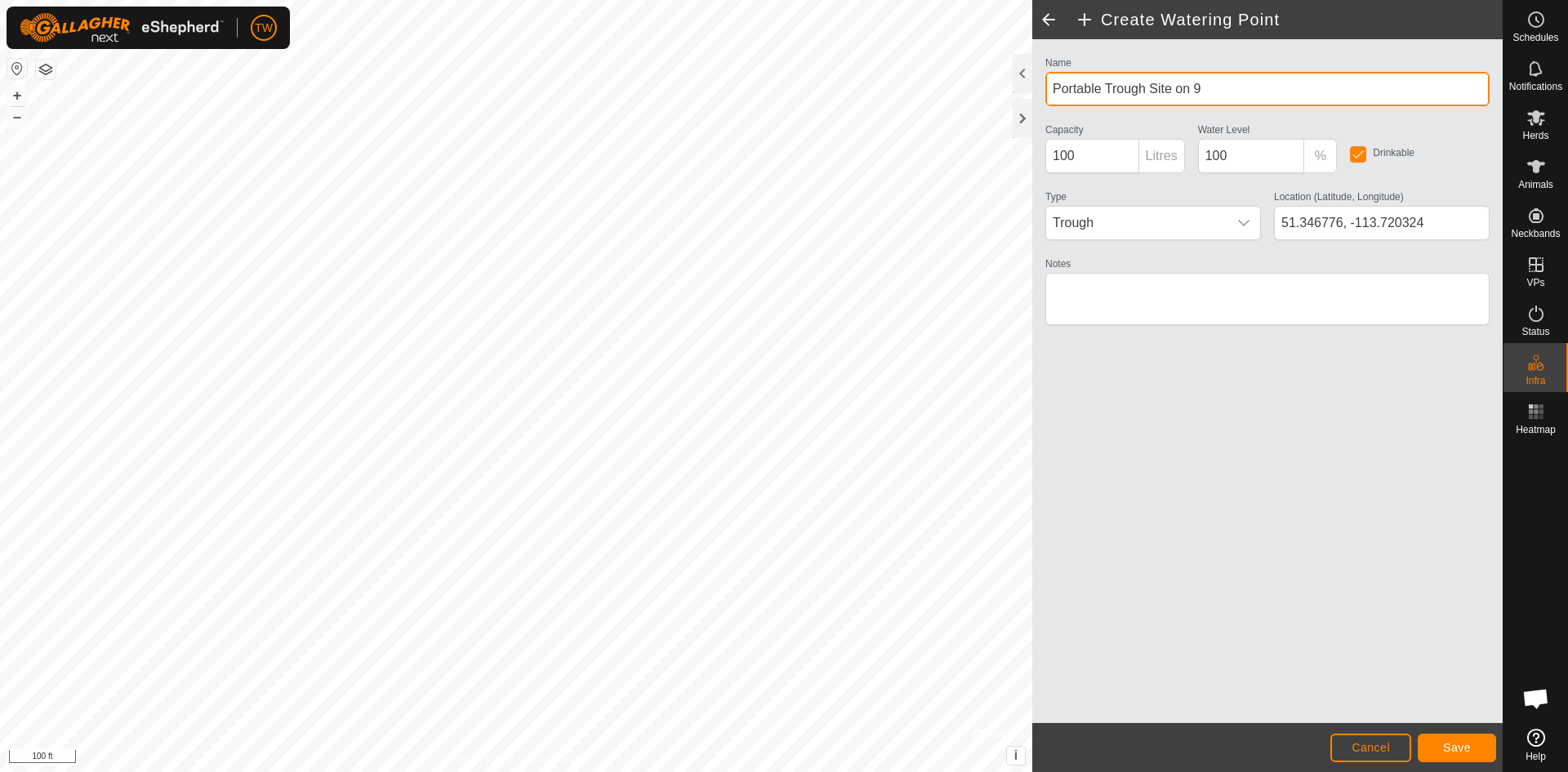
type input "Portable Trough Site on 9"
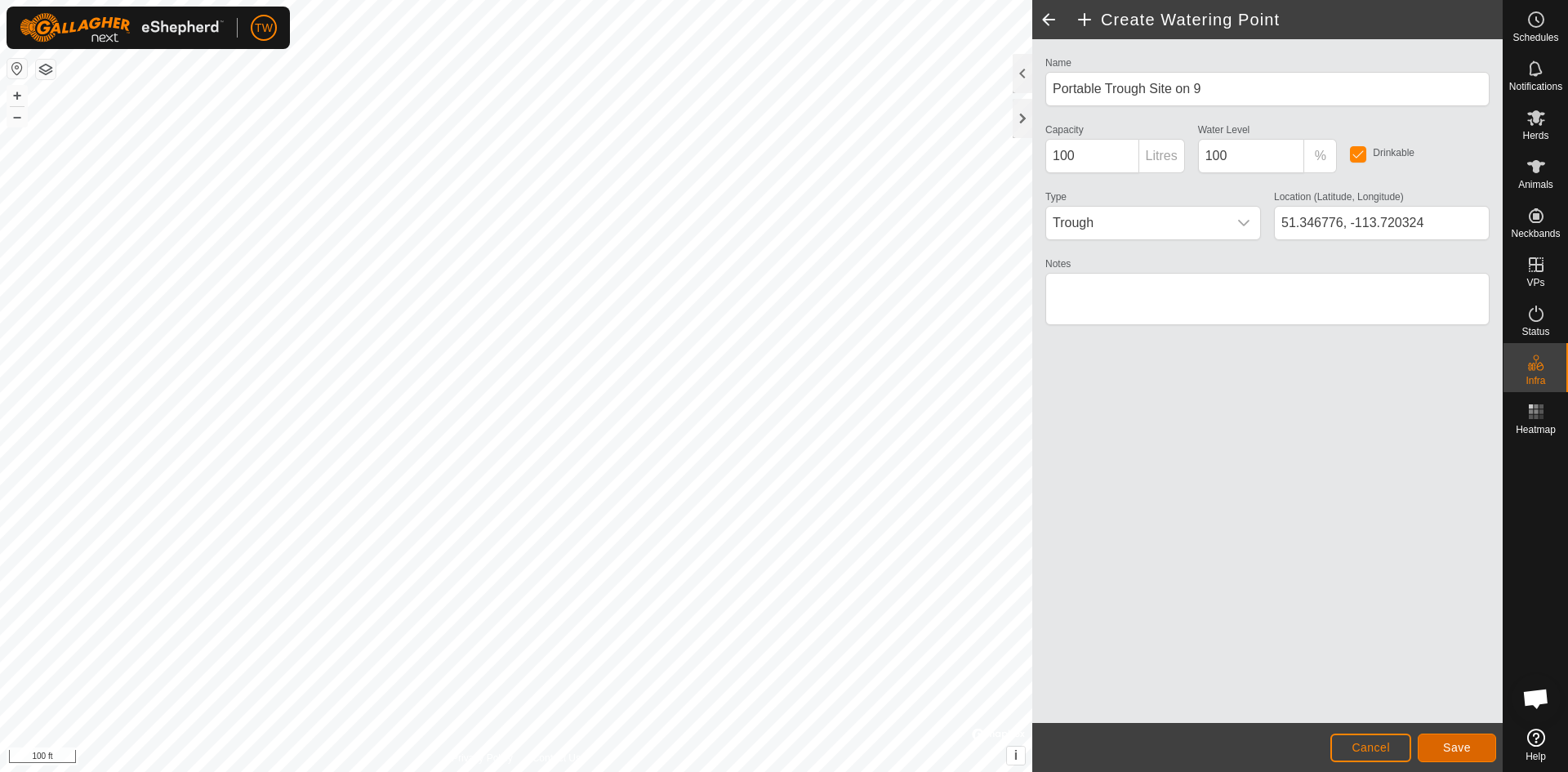
click at [1460, 747] on span "Save" at bounding box center [1456, 747] width 28 height 13
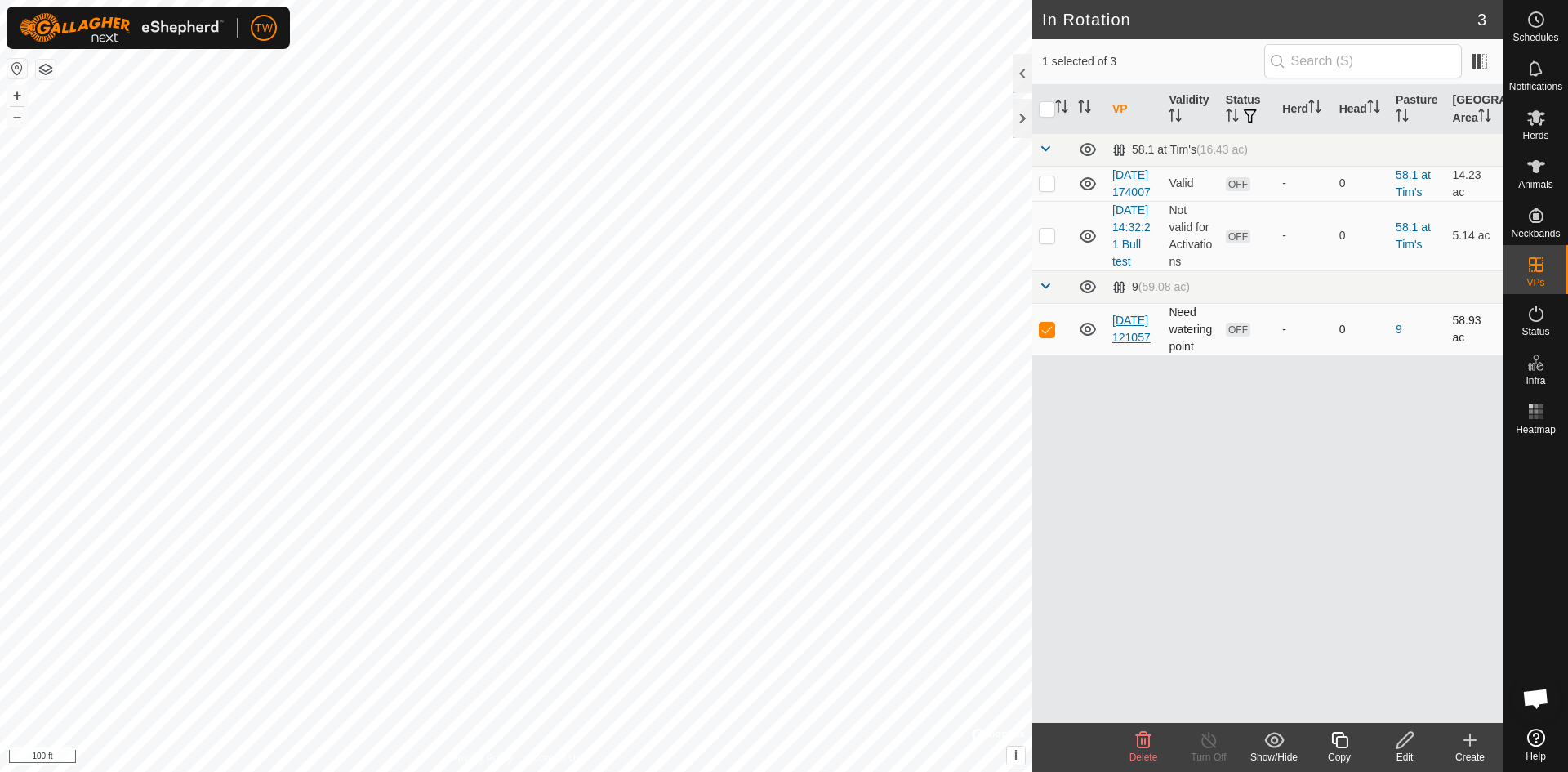
click at [1136, 344] on link "[DATE] 121057" at bounding box center [1131, 328] width 39 height 31
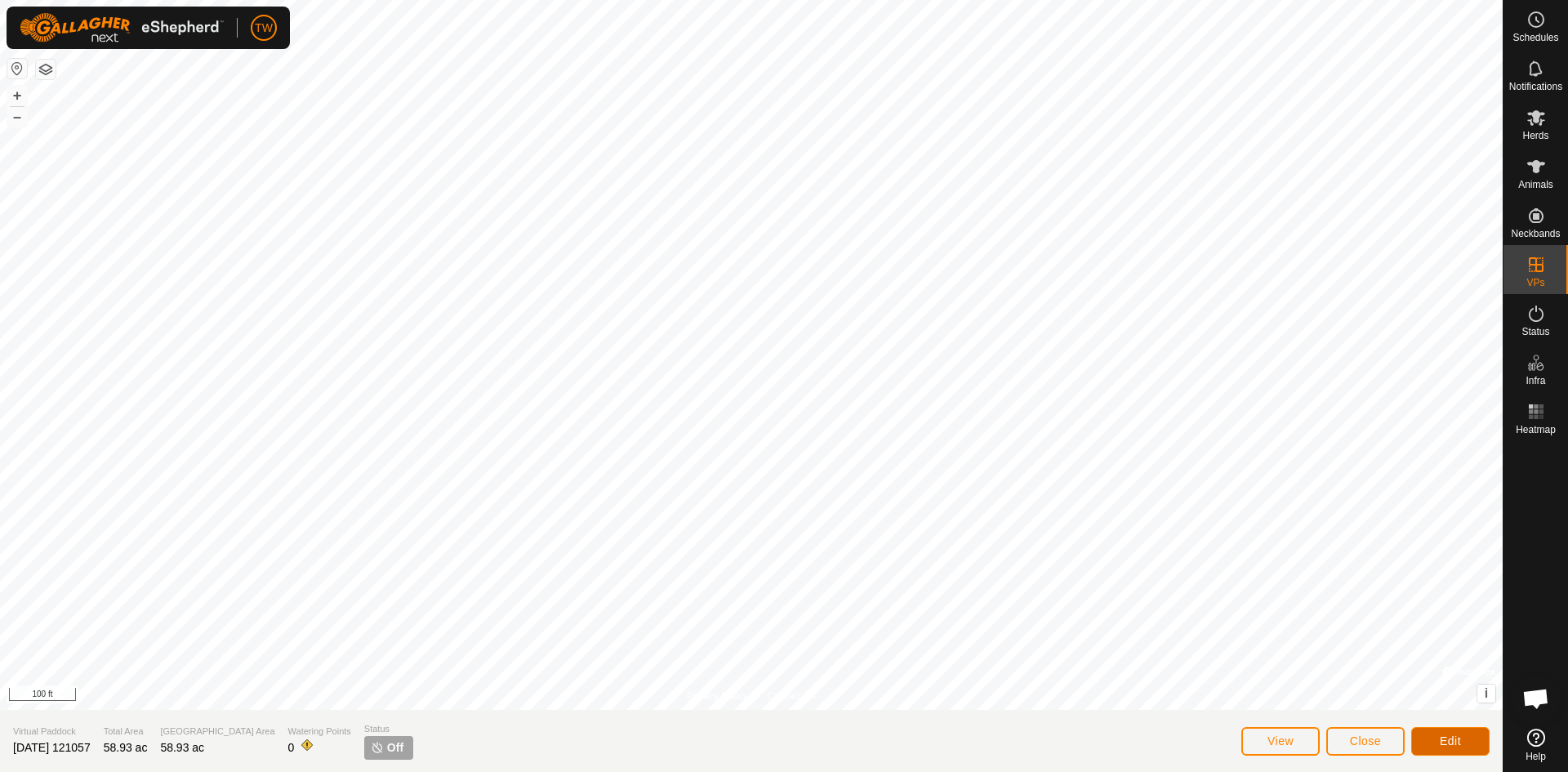
click at [1436, 730] on button "Edit" at bounding box center [1449, 741] width 78 height 29
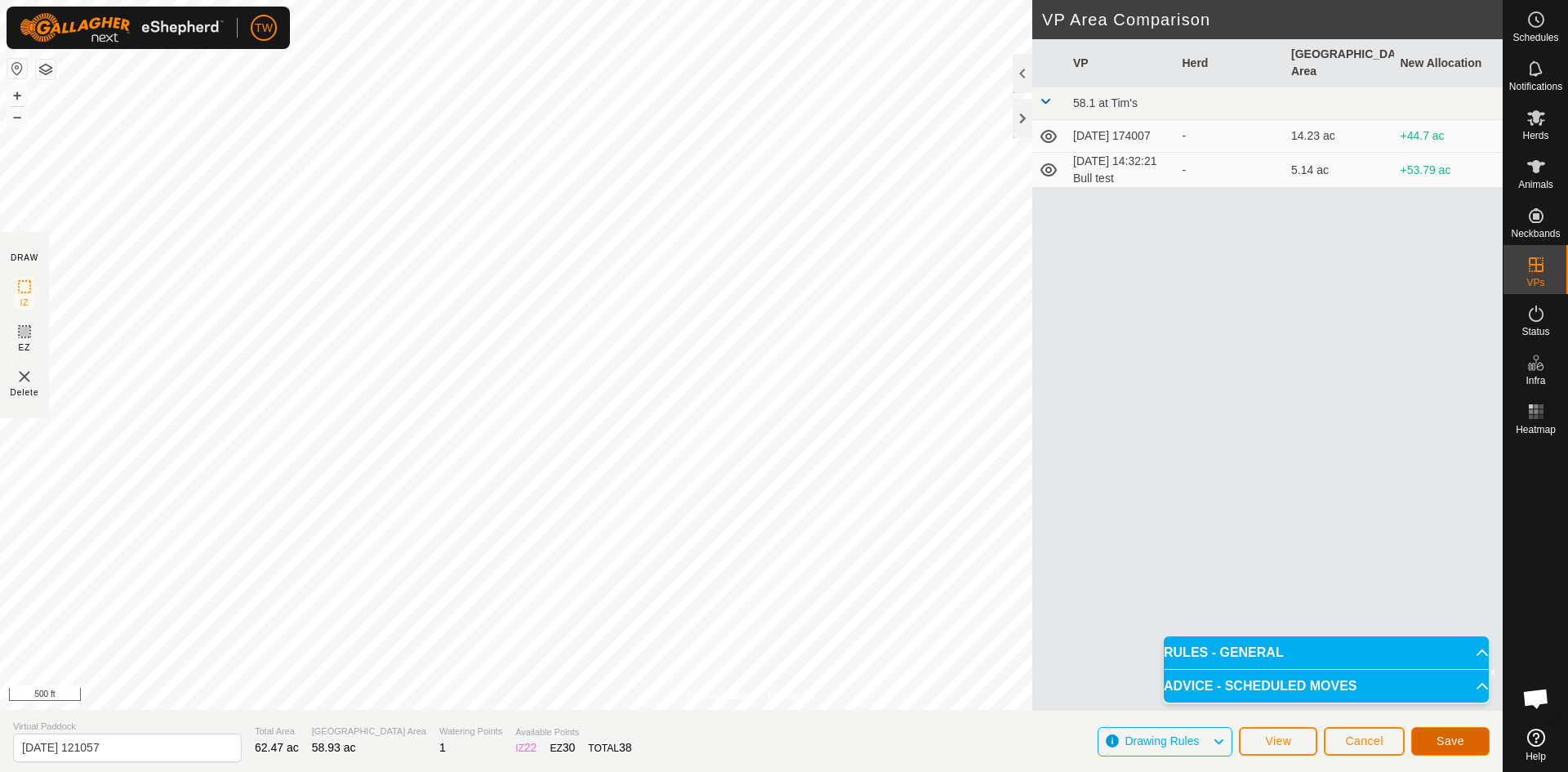
click at [1451, 732] on button "Save" at bounding box center [1449, 741] width 78 height 29
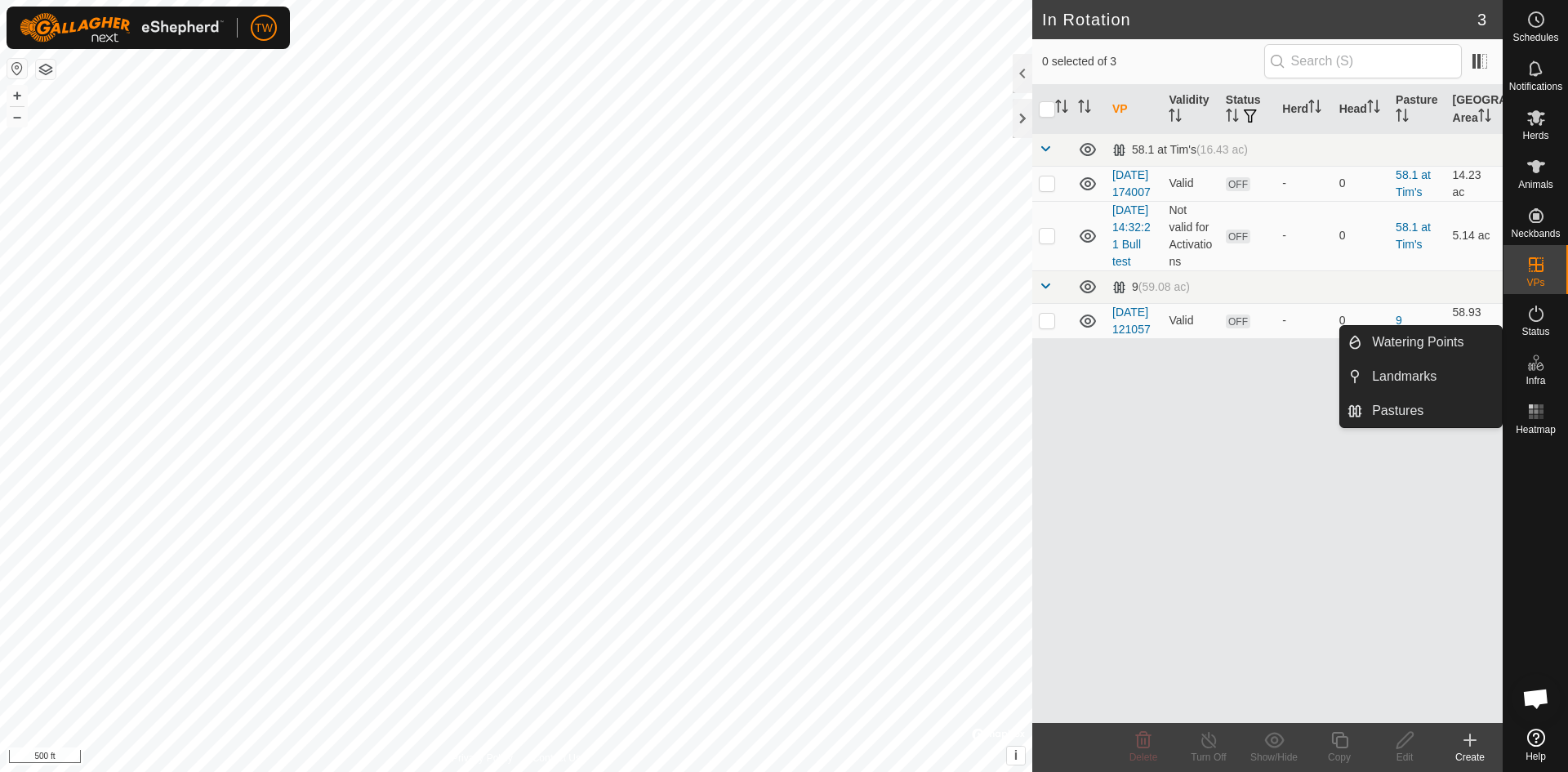
click at [1539, 374] on es-infrastructure-svg-icon at bounding box center [1536, 363] width 30 height 26
click at [1429, 346] on link "Watering Points" at bounding box center [1431, 342] width 139 height 33
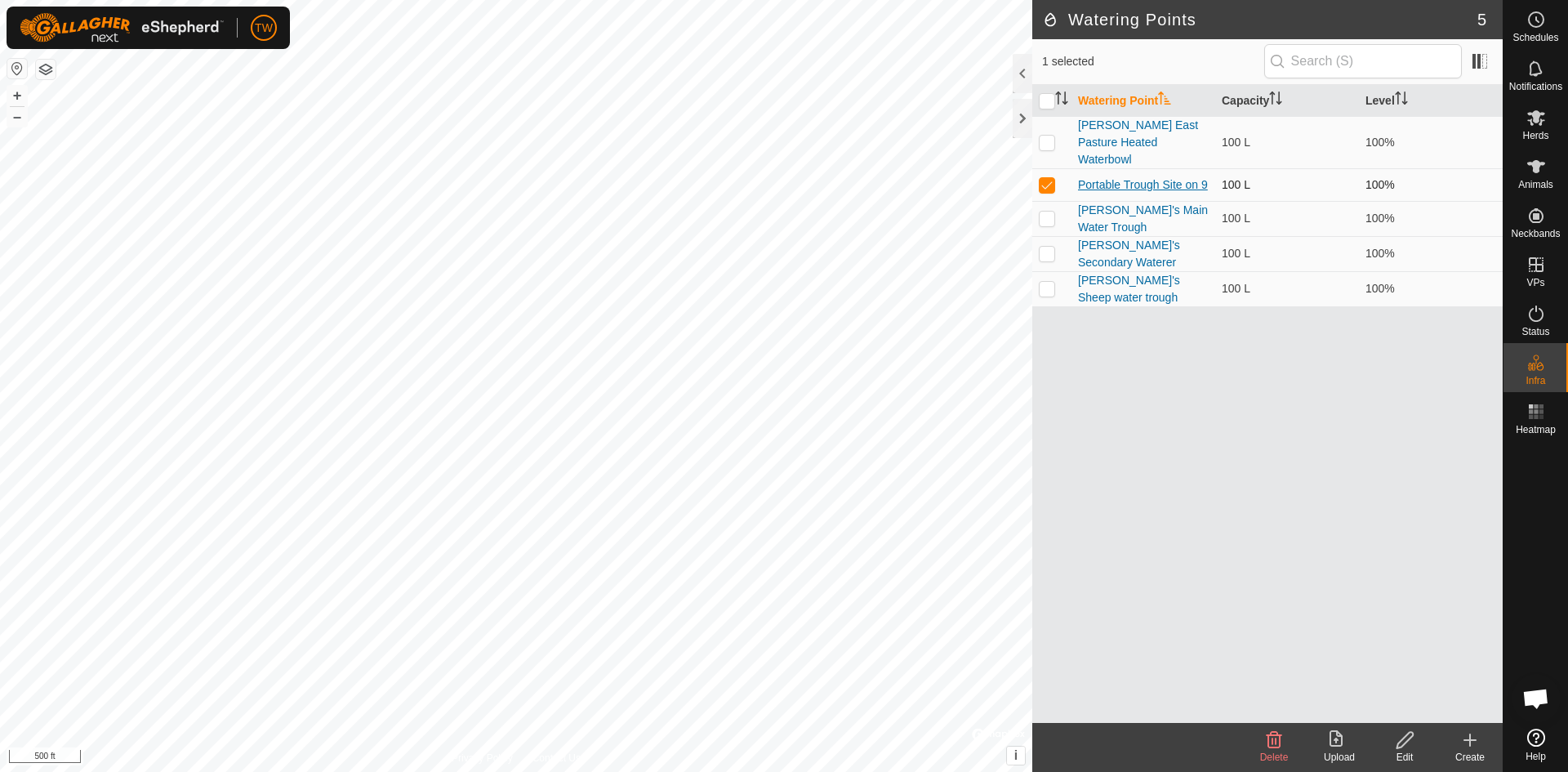
click at [1155, 178] on link "Portable Trough Site on 9" at bounding box center [1142, 184] width 129 height 13
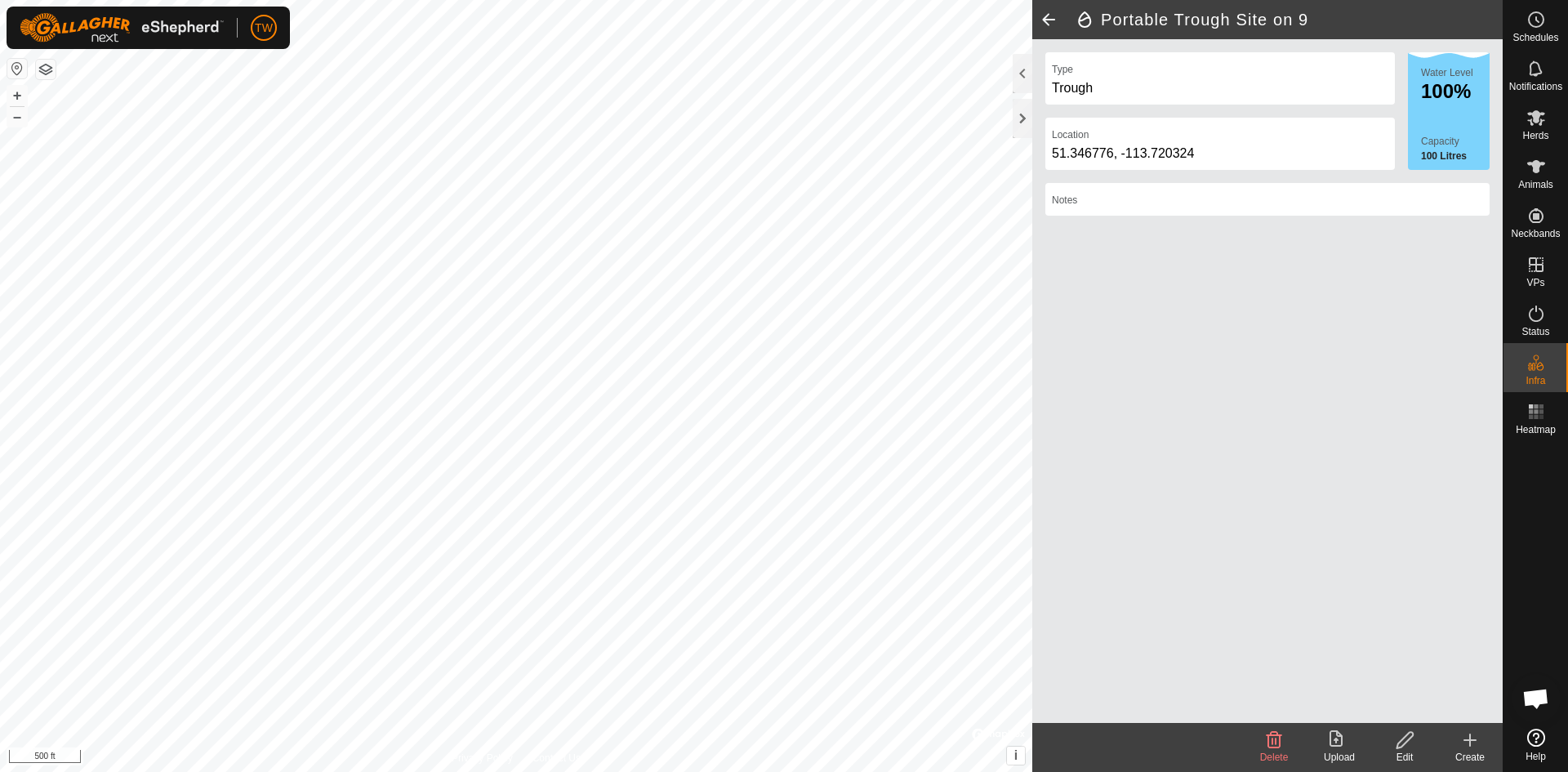
click at [1401, 737] on icon at bounding box center [1405, 740] width 21 height 20
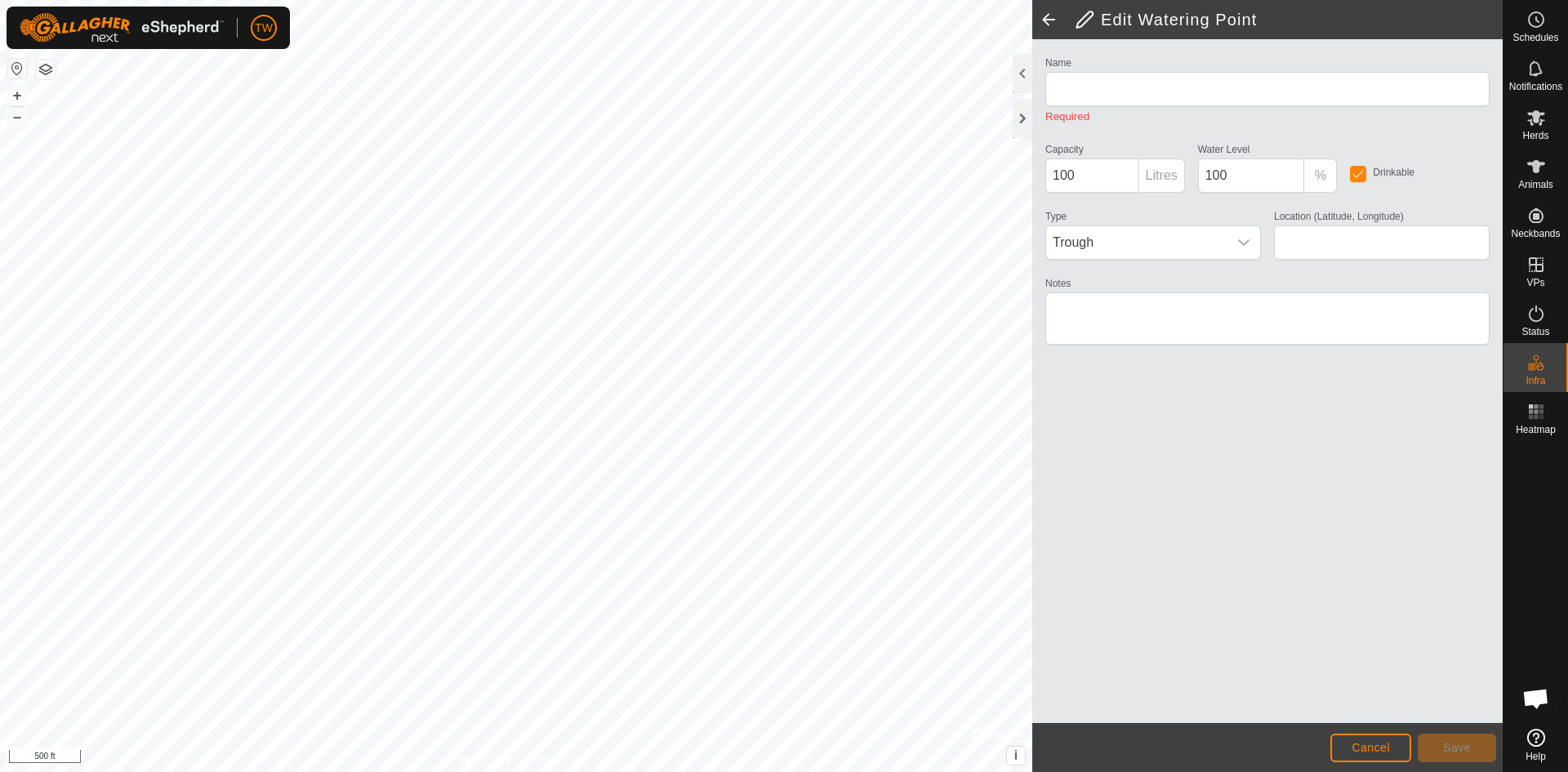
type input "Portable Trough Site on 9"
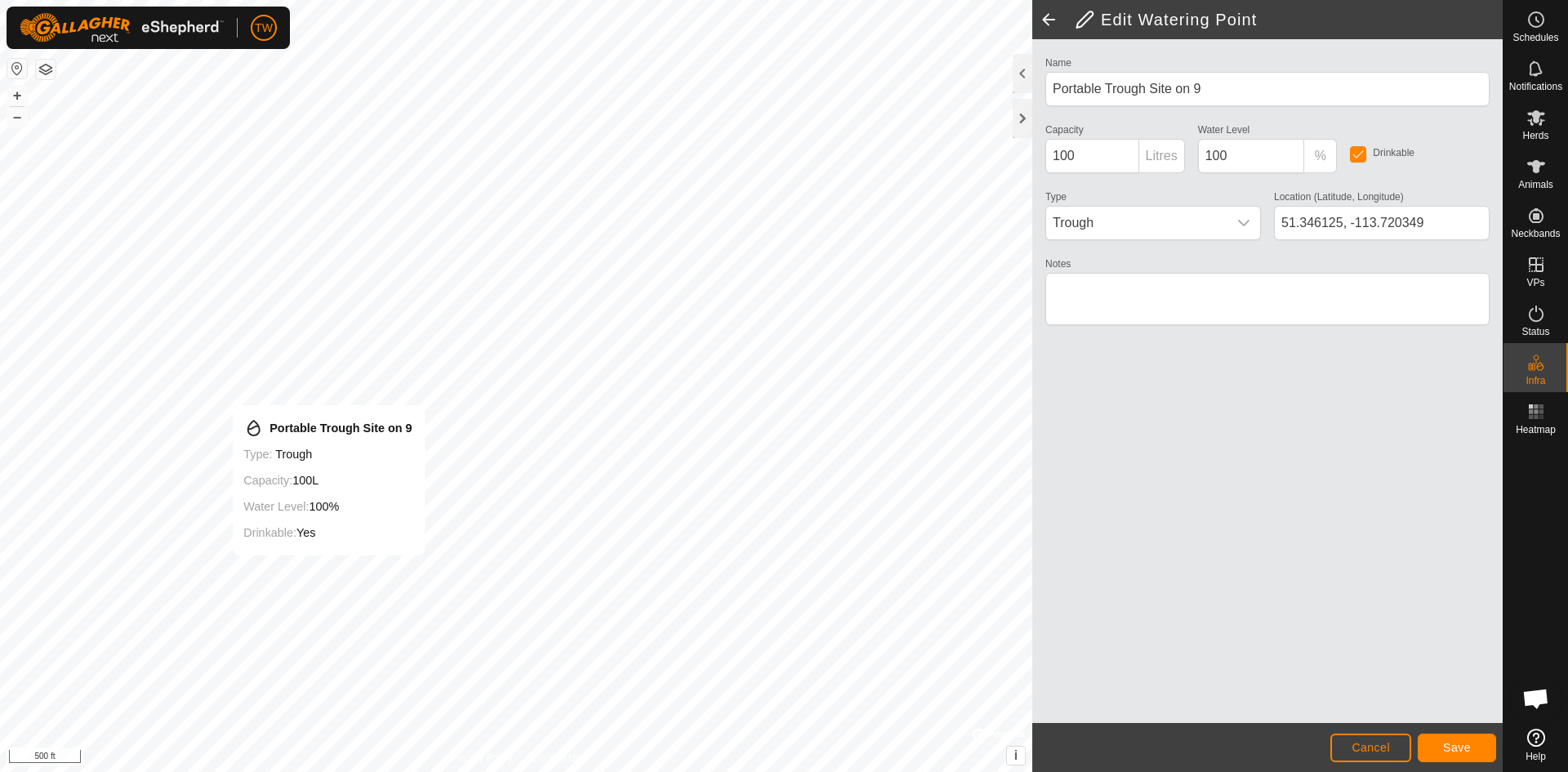
type input "51.346311, -113.720349"
click at [1456, 749] on span "Save" at bounding box center [1456, 747] width 28 height 13
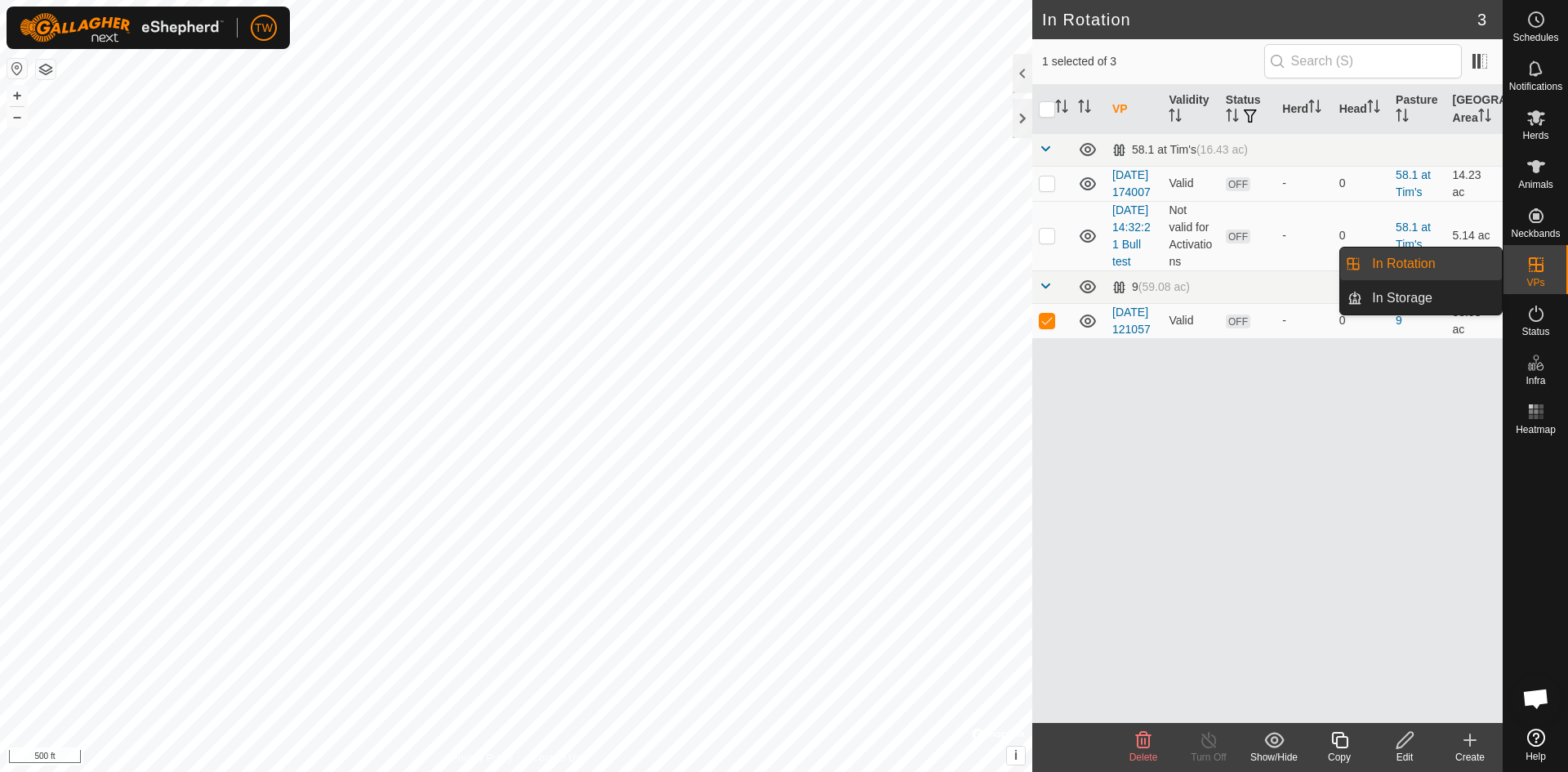
click at [1463, 260] on link "In Rotation" at bounding box center [1431, 263] width 139 height 33
drag, startPoint x: 1509, startPoint y: 261, endPoint x: 1545, endPoint y: 261, distance: 36.0
click at [1545, 261] on icon at bounding box center [1536, 265] width 20 height 20
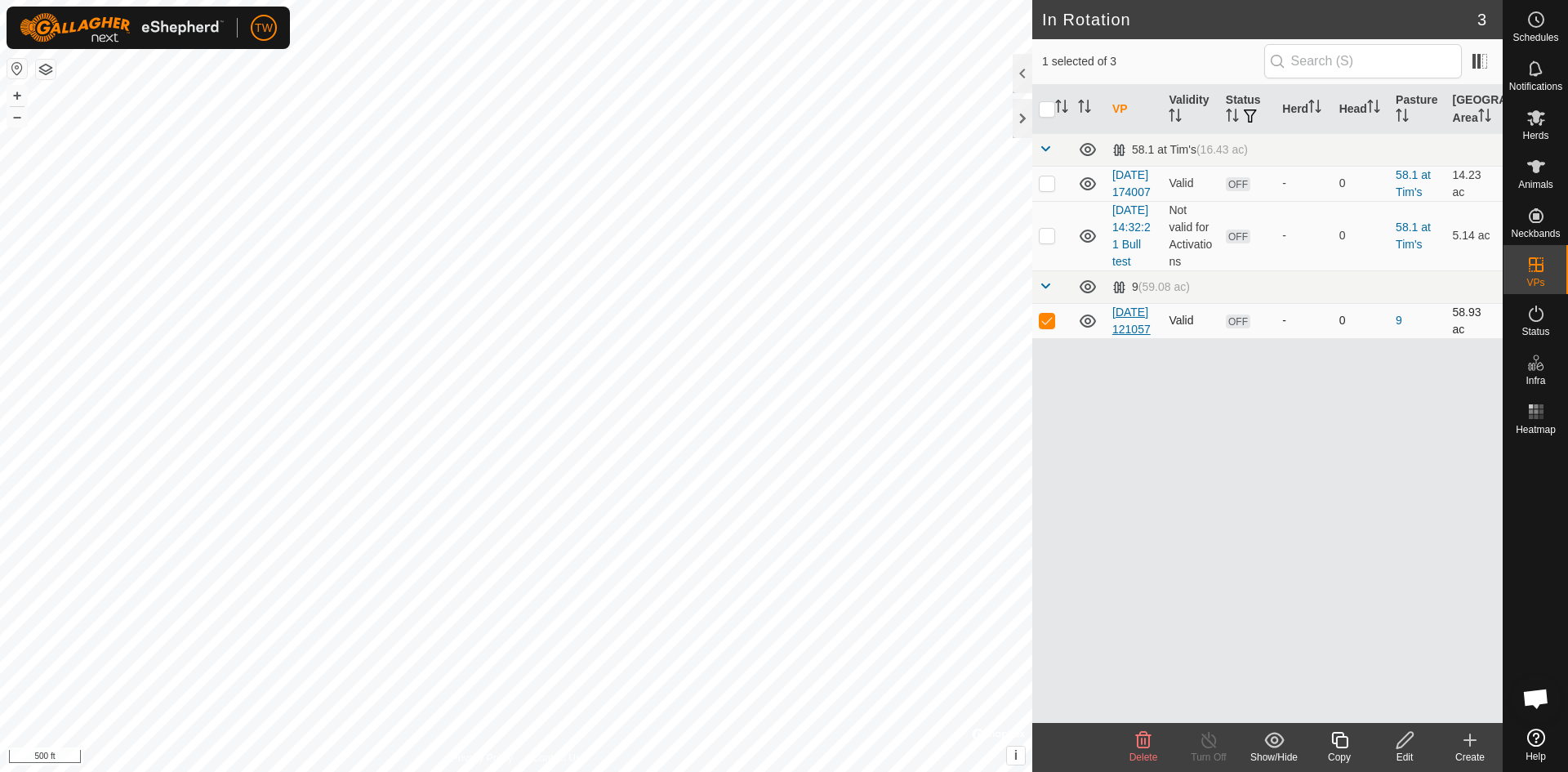
click at [1131, 336] on link "[DATE] 121057" at bounding box center [1131, 320] width 39 height 31
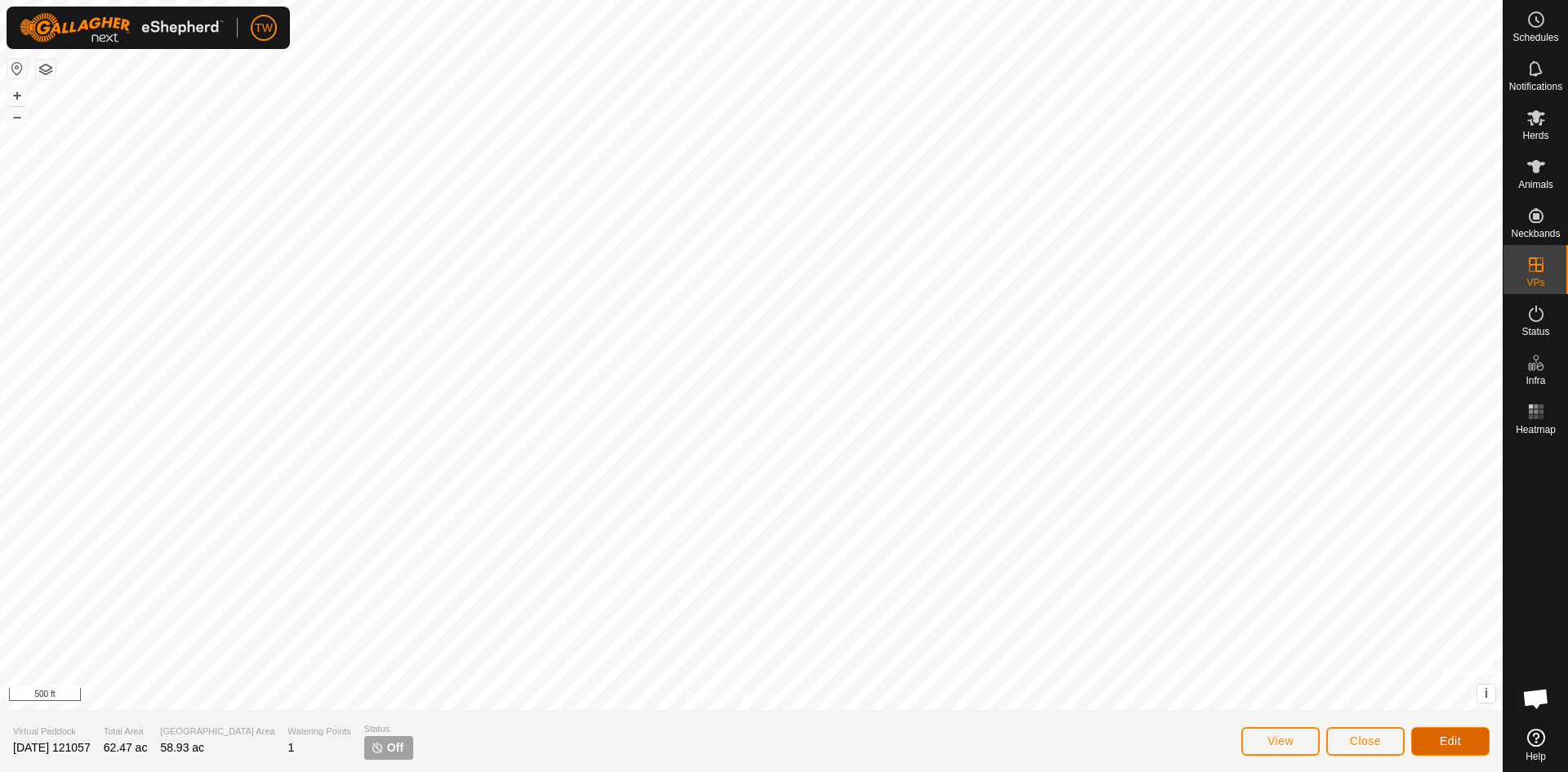
click at [1456, 739] on span "Edit" at bounding box center [1449, 740] width 21 height 13
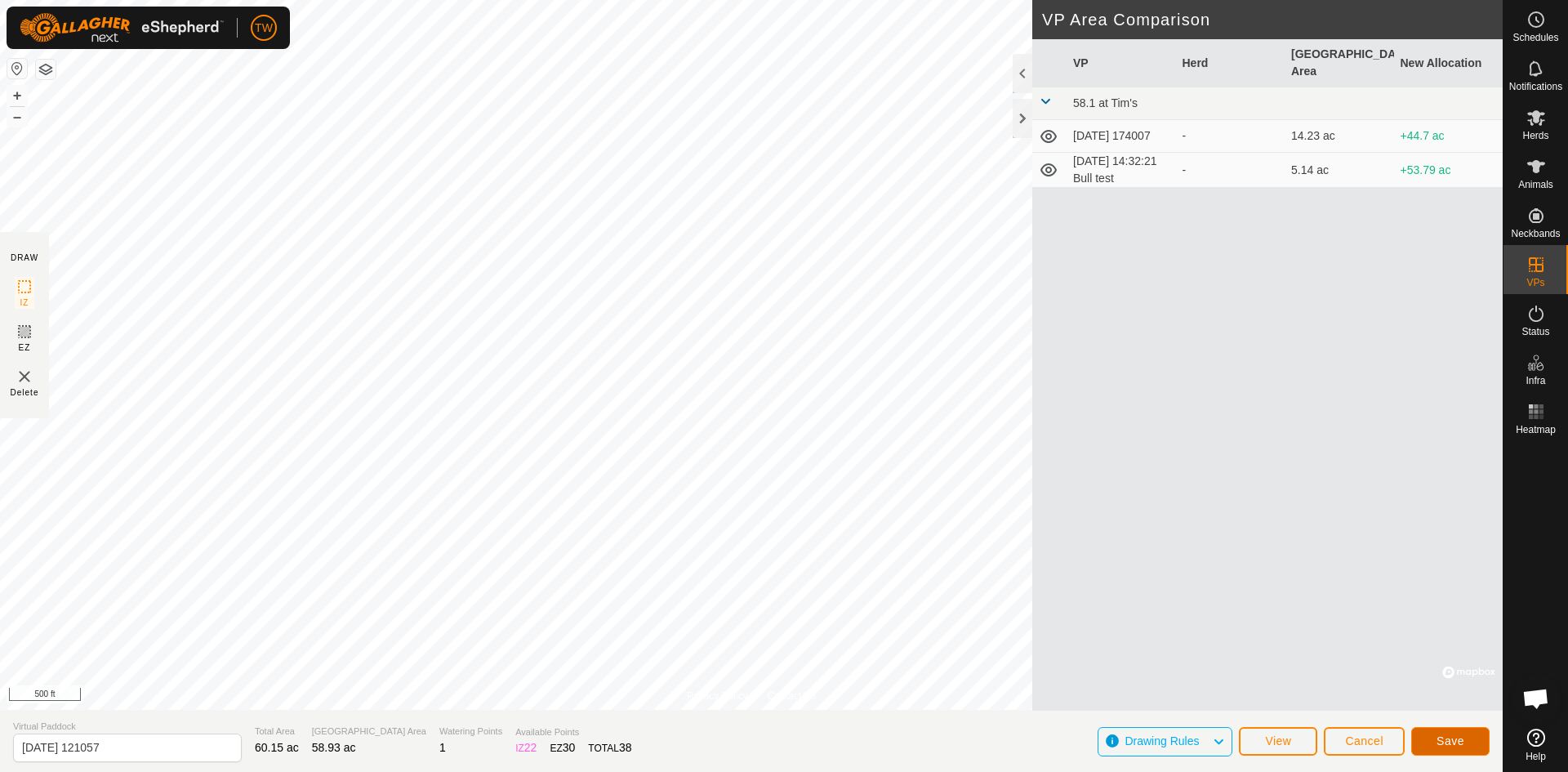
click at [1460, 741] on span "Save" at bounding box center [1450, 740] width 28 height 13
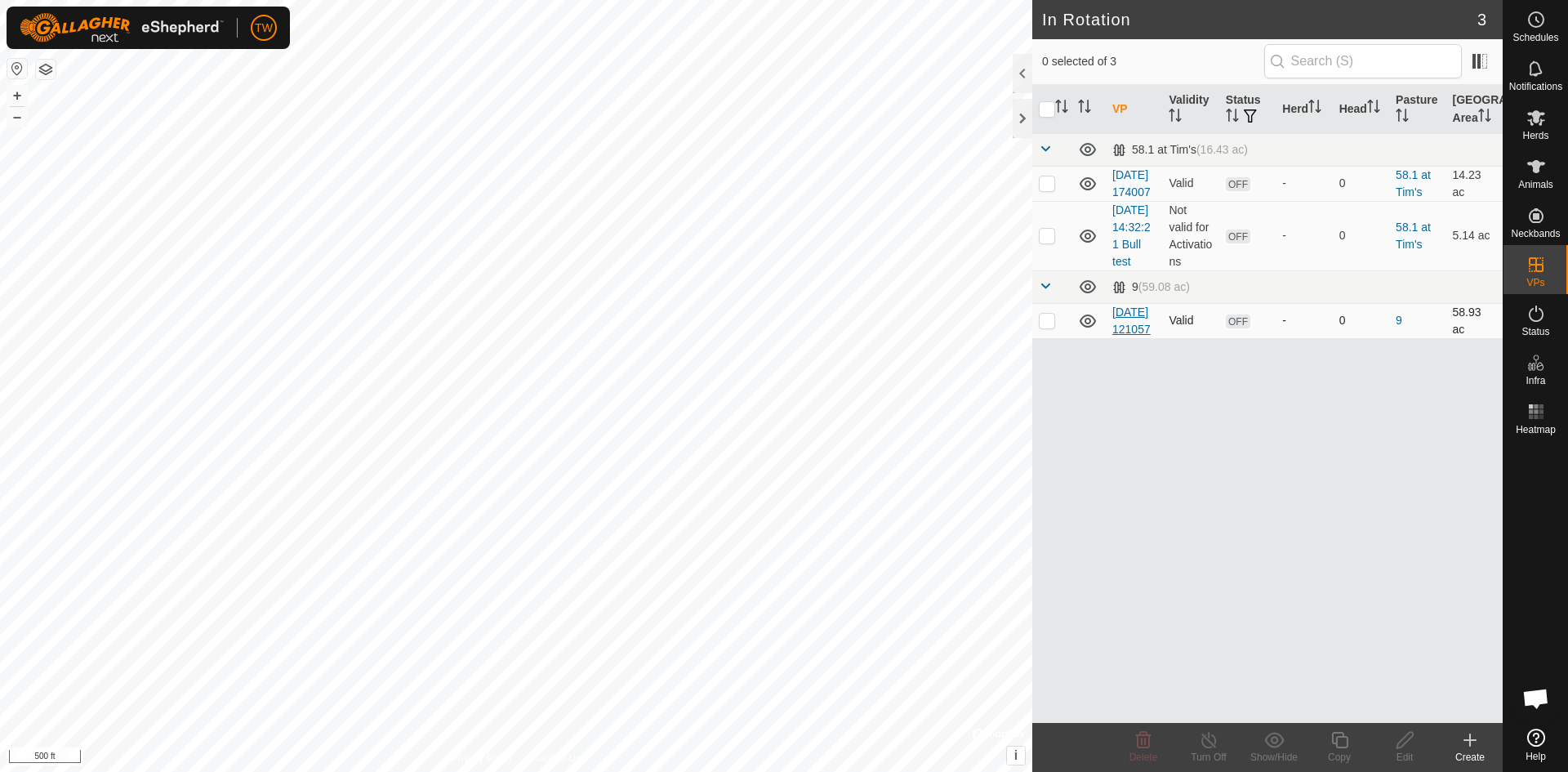
click at [1125, 336] on link "[DATE] 121057" at bounding box center [1131, 320] width 39 height 31
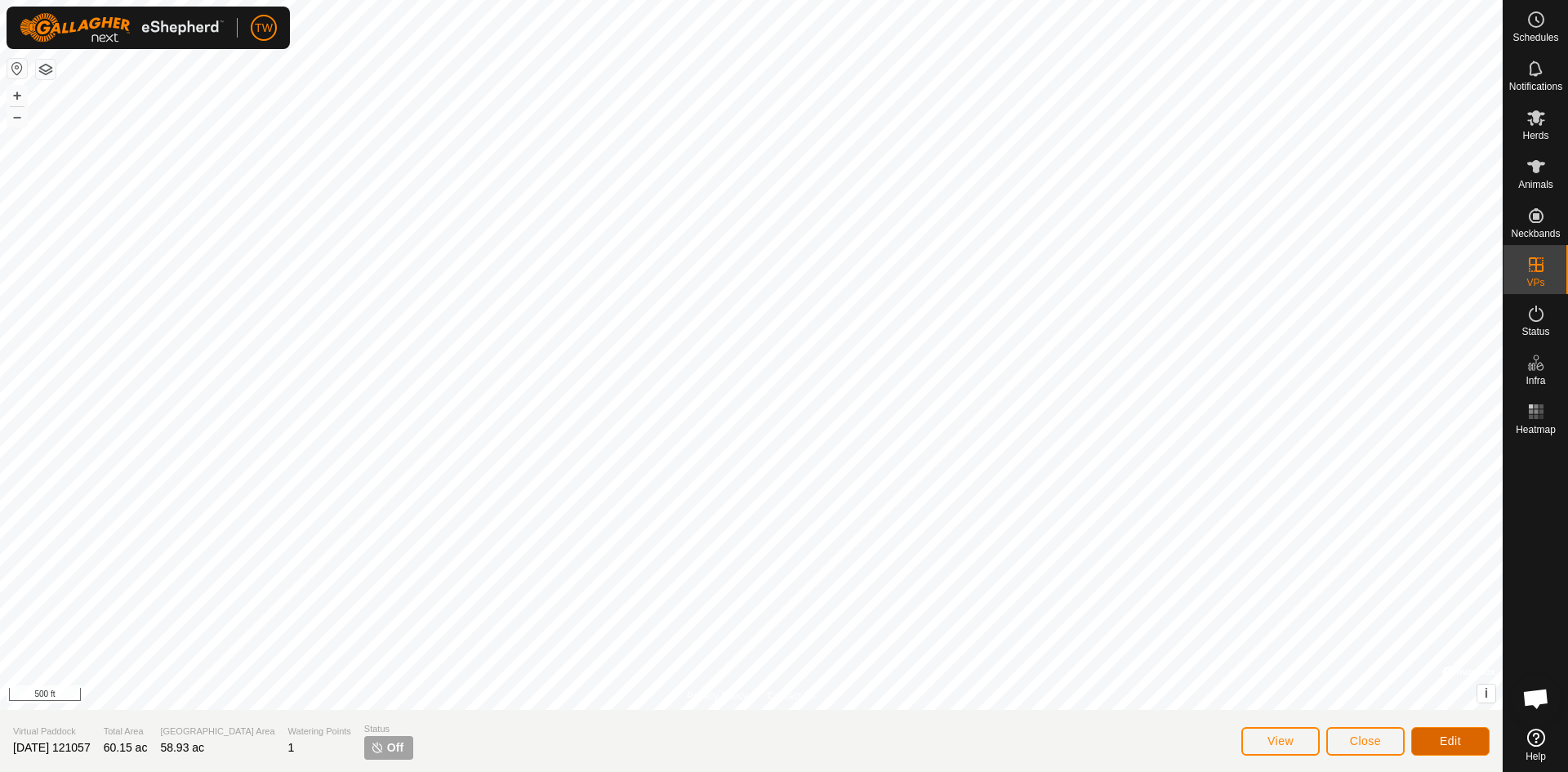
click at [1456, 738] on span "Edit" at bounding box center [1449, 740] width 21 height 13
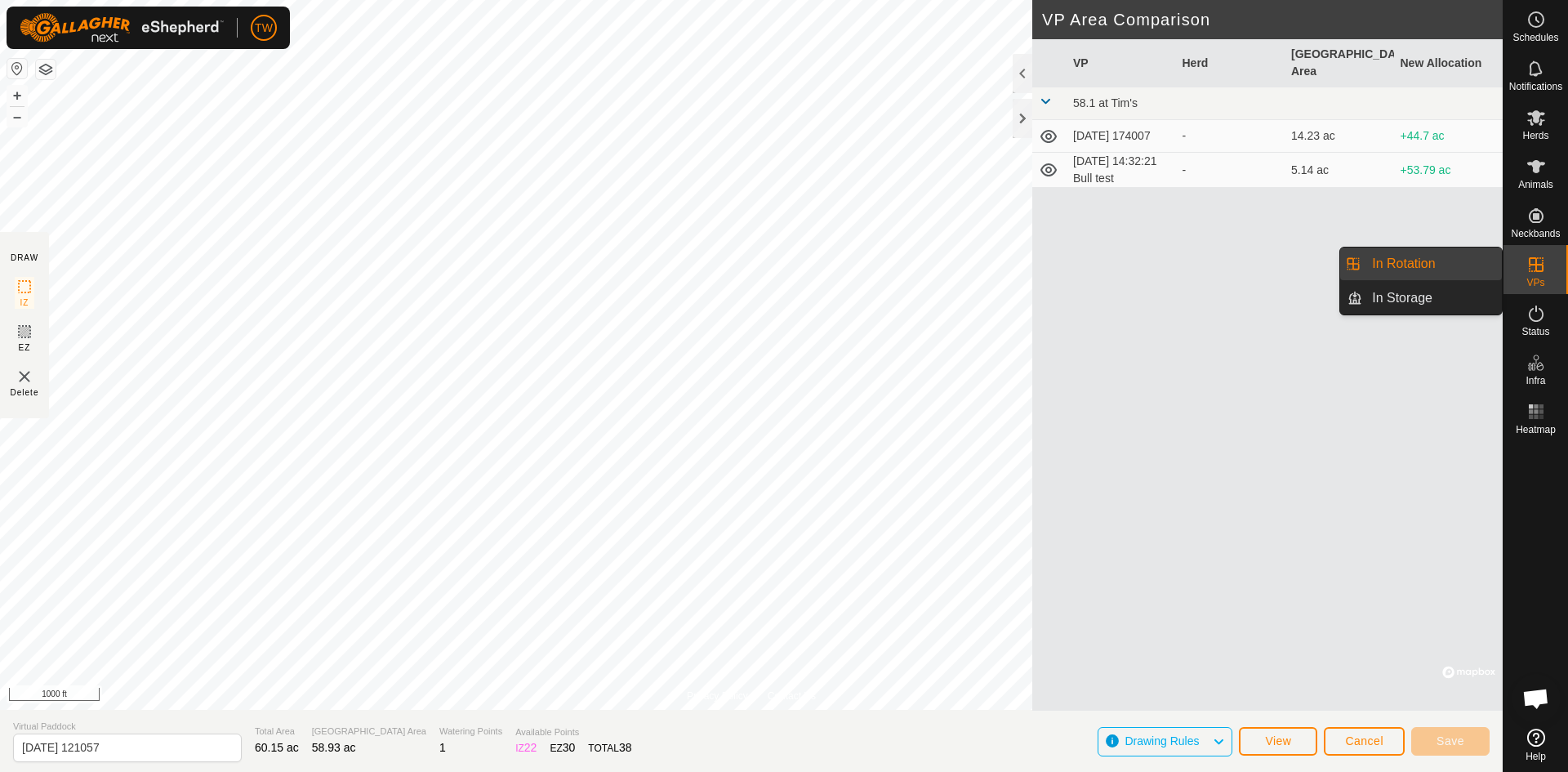
click at [1443, 270] on link "In Rotation" at bounding box center [1431, 263] width 139 height 33
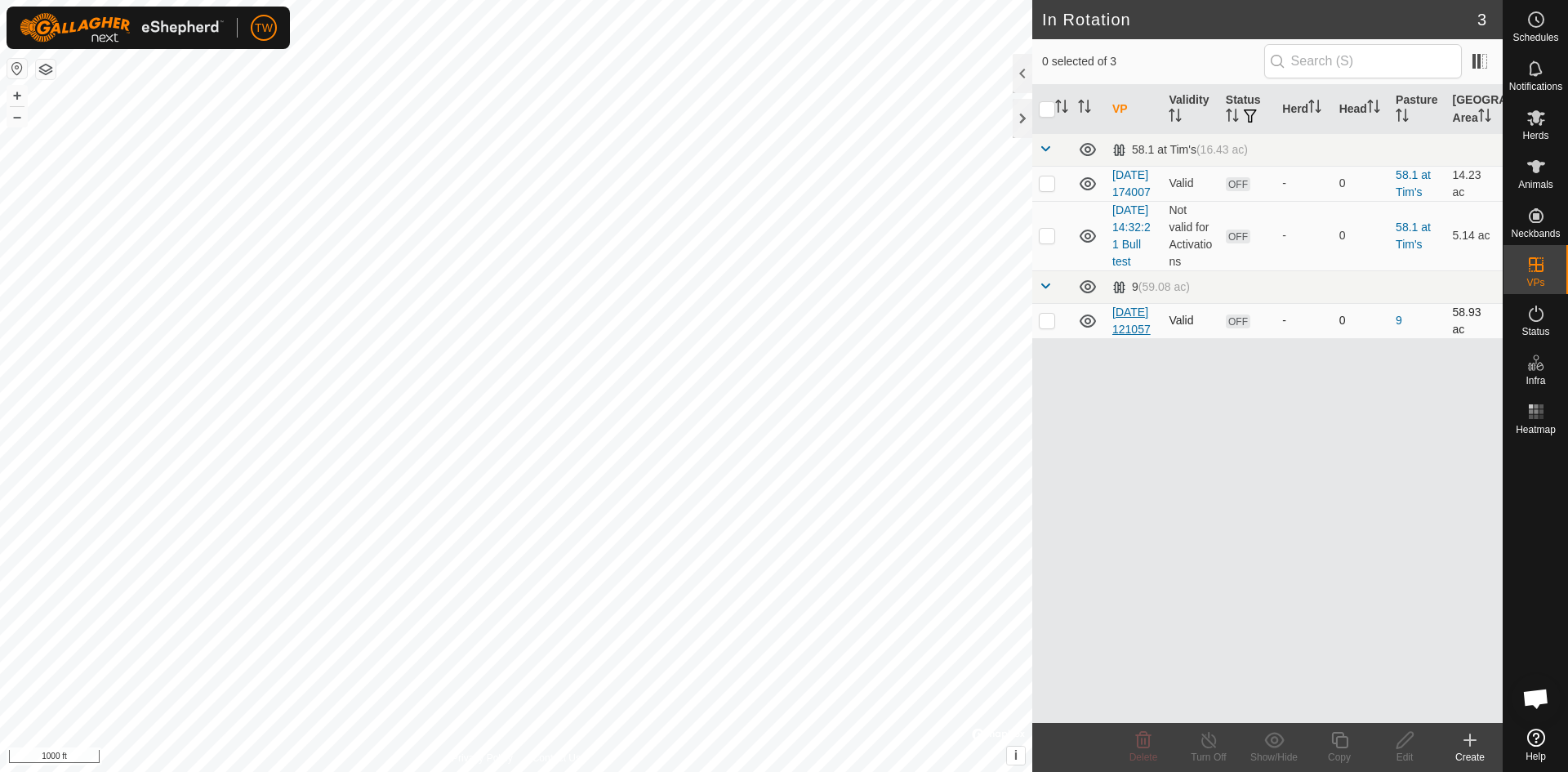
click at [1127, 336] on link "[DATE] 121057" at bounding box center [1131, 320] width 39 height 31
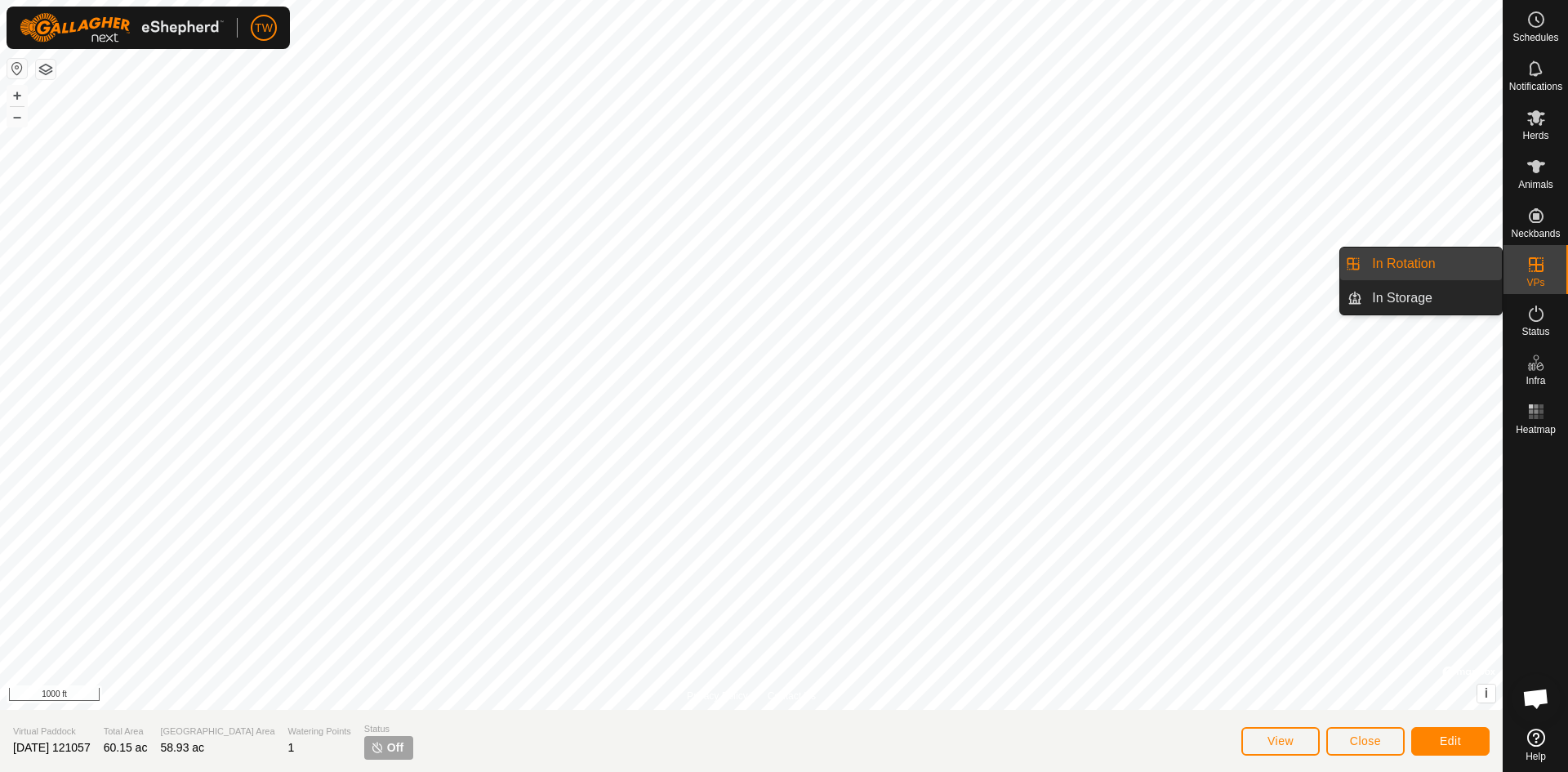
click at [1534, 268] on icon at bounding box center [1536, 265] width 20 height 20
click at [1434, 259] on link "In Rotation" at bounding box center [1431, 263] width 139 height 33
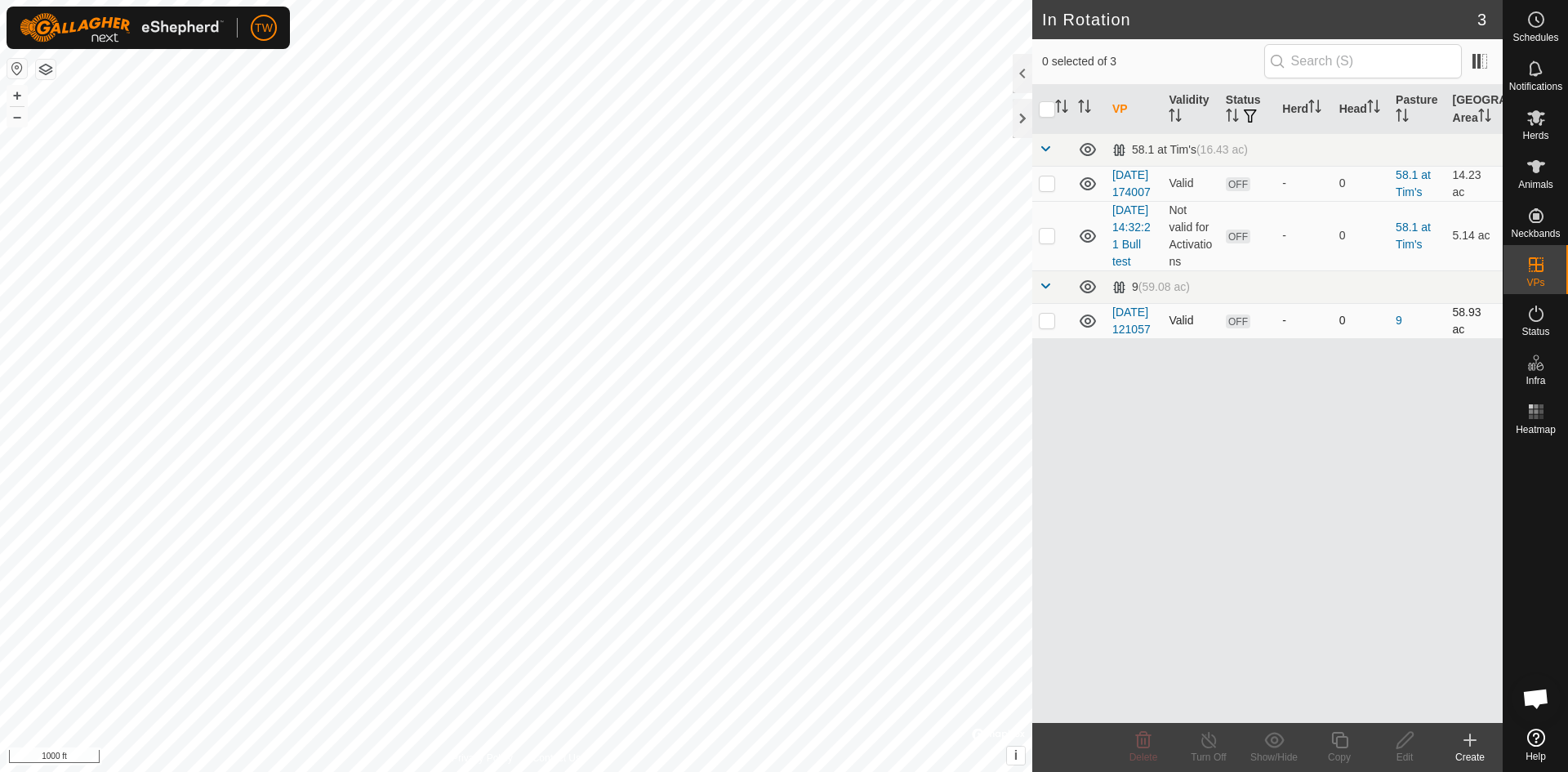
click at [1053, 327] on p-checkbox at bounding box center [1046, 319] width 17 height 13
checkbox input "true"
click at [1539, 169] on icon at bounding box center [1536, 167] width 20 height 20
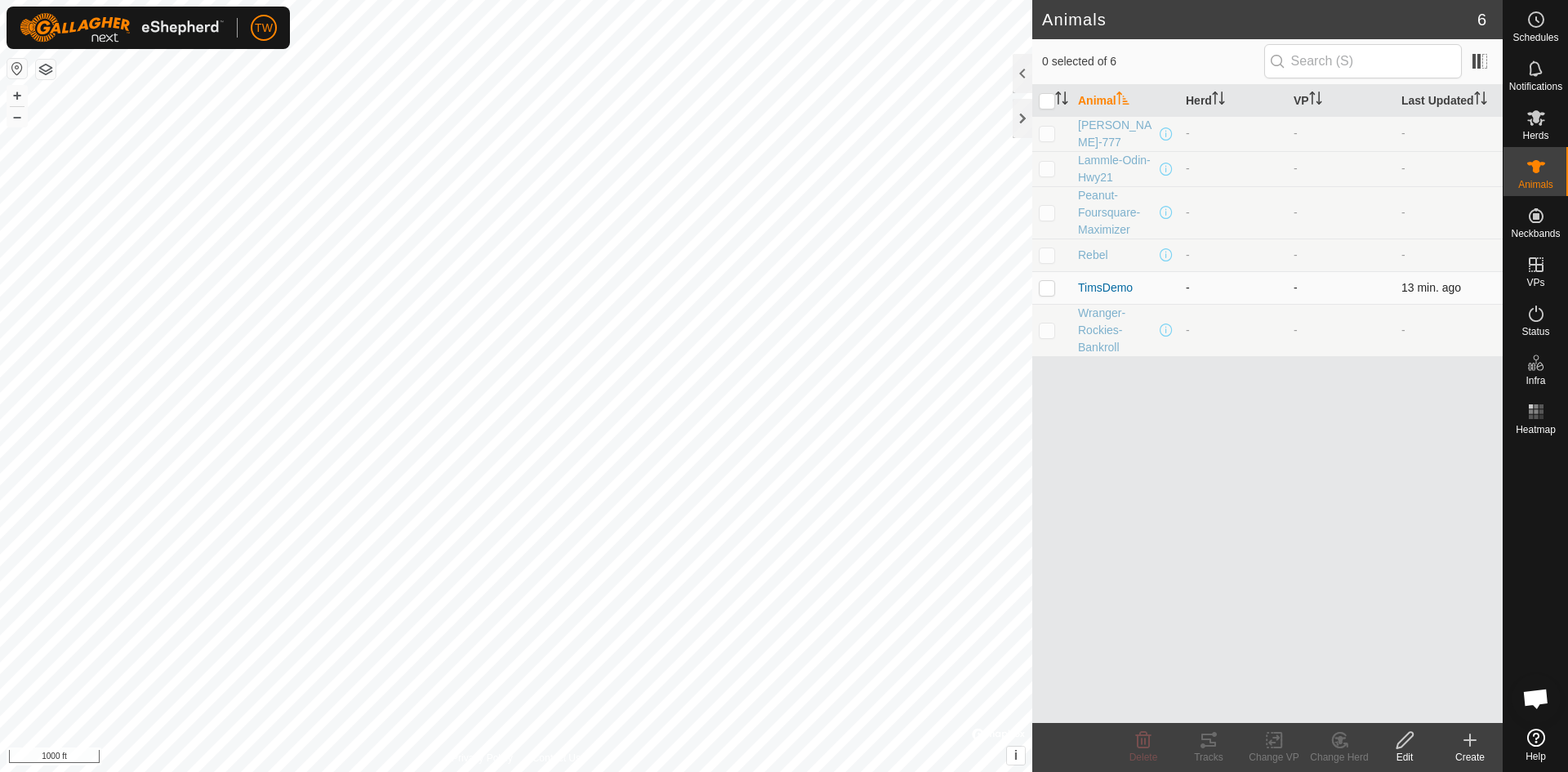
click at [1049, 285] on p-checkbox at bounding box center [1046, 287] width 17 height 13
checkbox input "true"
click at [1277, 736] on icon at bounding box center [1274, 740] width 12 height 11
click at [1296, 665] on link "Choose VP..." at bounding box center [1323, 669] width 162 height 33
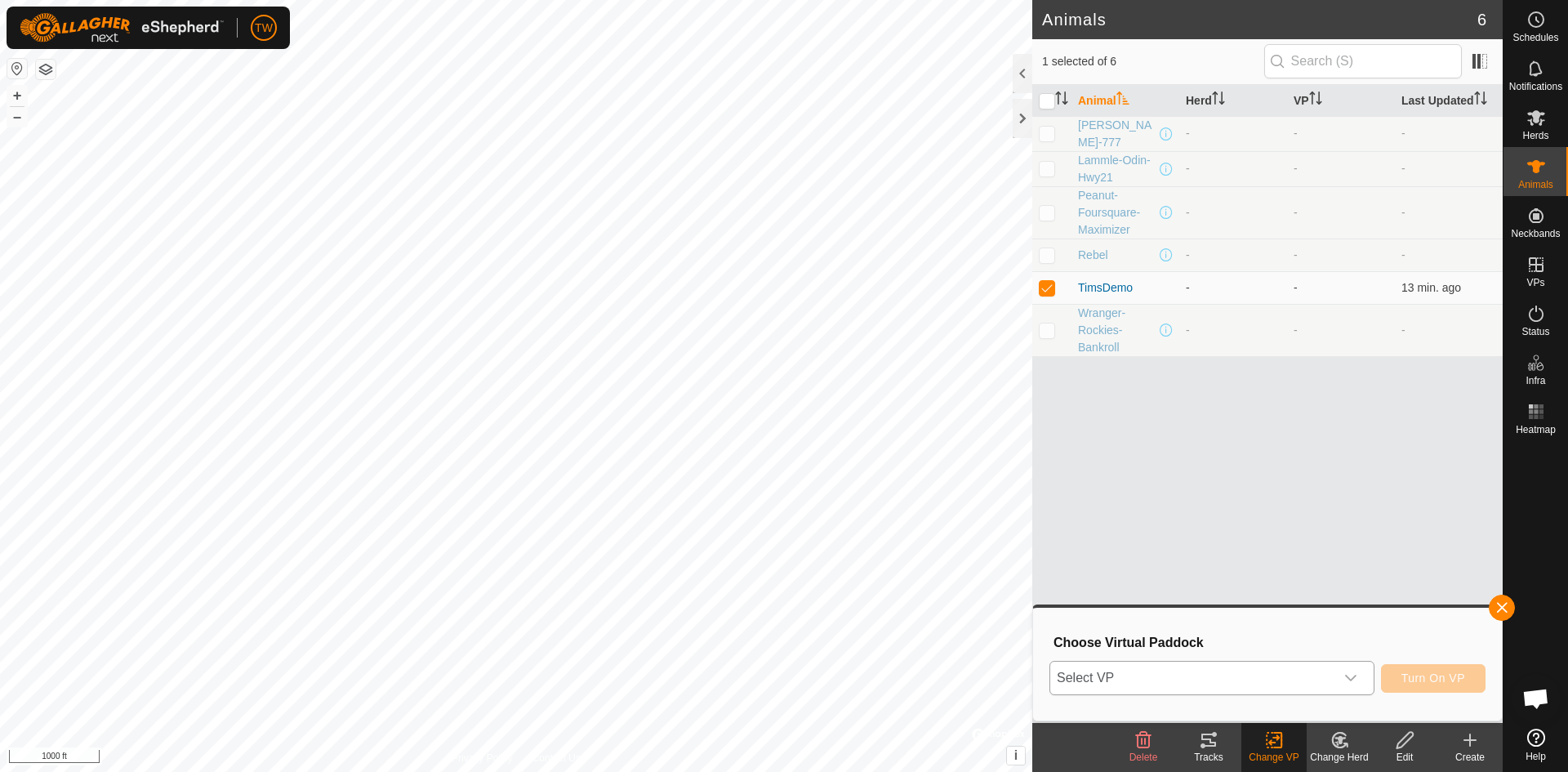
click at [1352, 672] on icon "dropdown trigger" at bounding box center [1350, 677] width 13 height 13
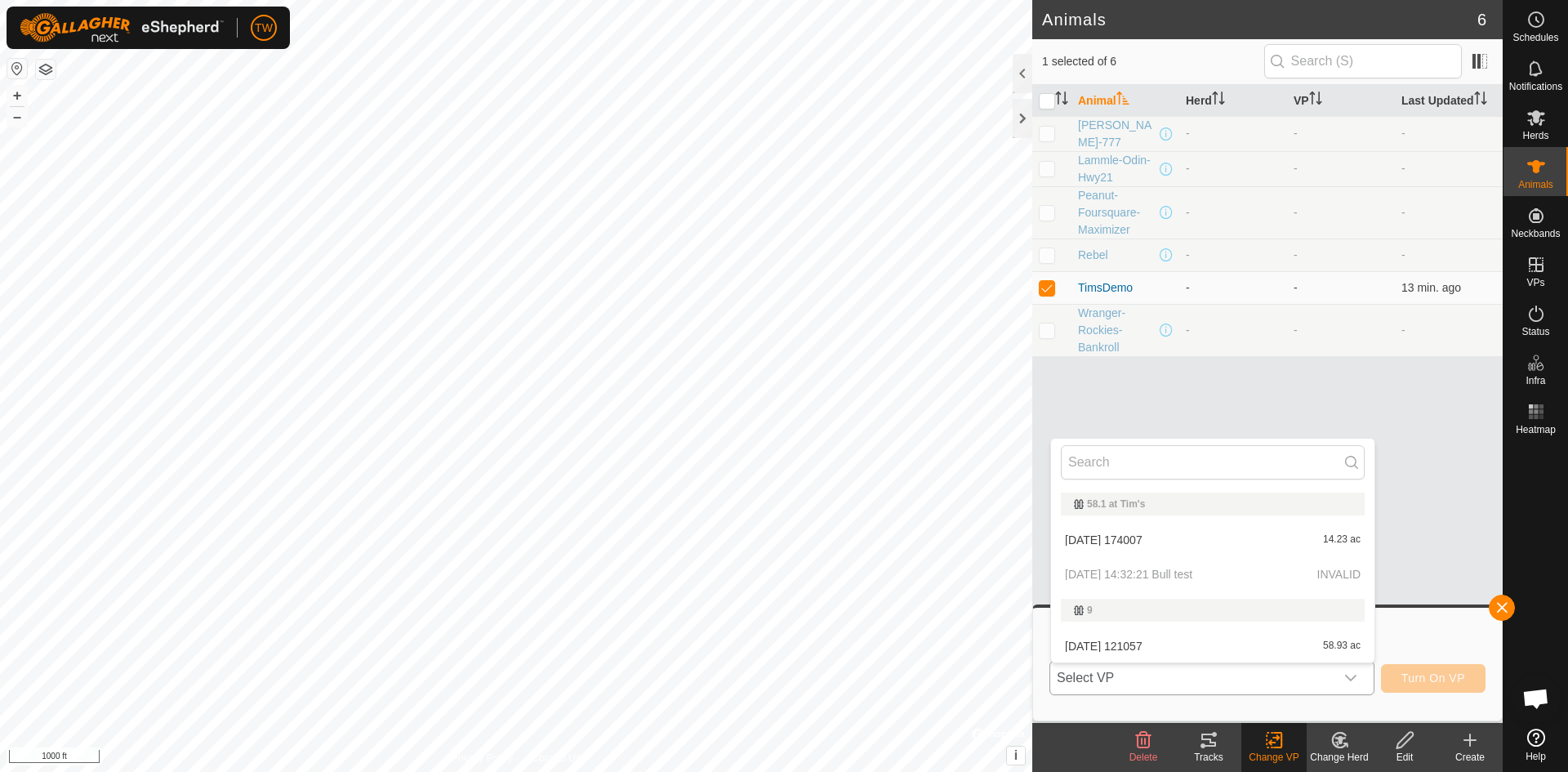
click at [1101, 646] on li "[DATE] 121057 58.93 ac" at bounding box center [1212, 645] width 323 height 33
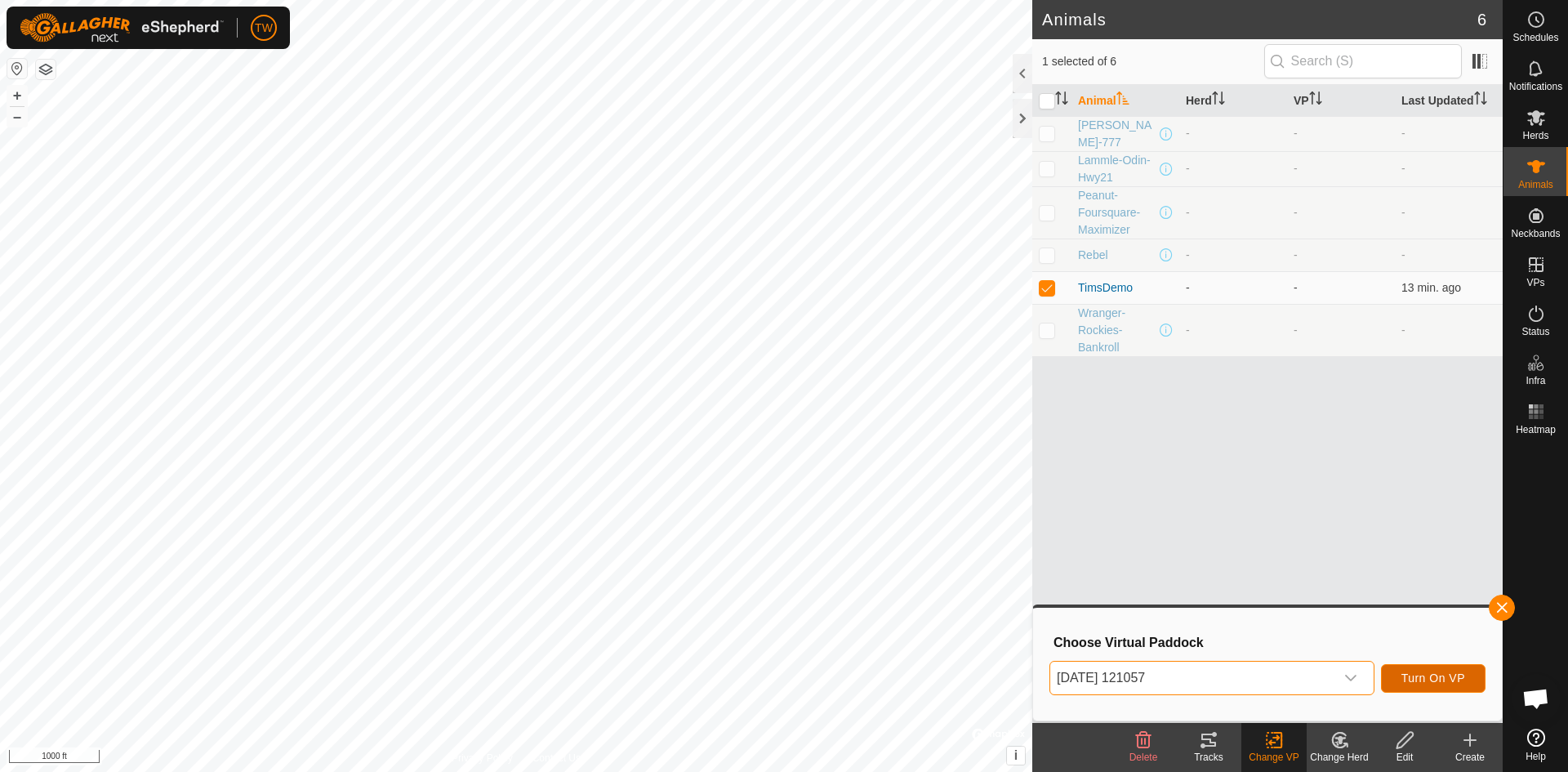
click at [1438, 675] on span "Turn On VP" at bounding box center [1433, 677] width 63 height 13
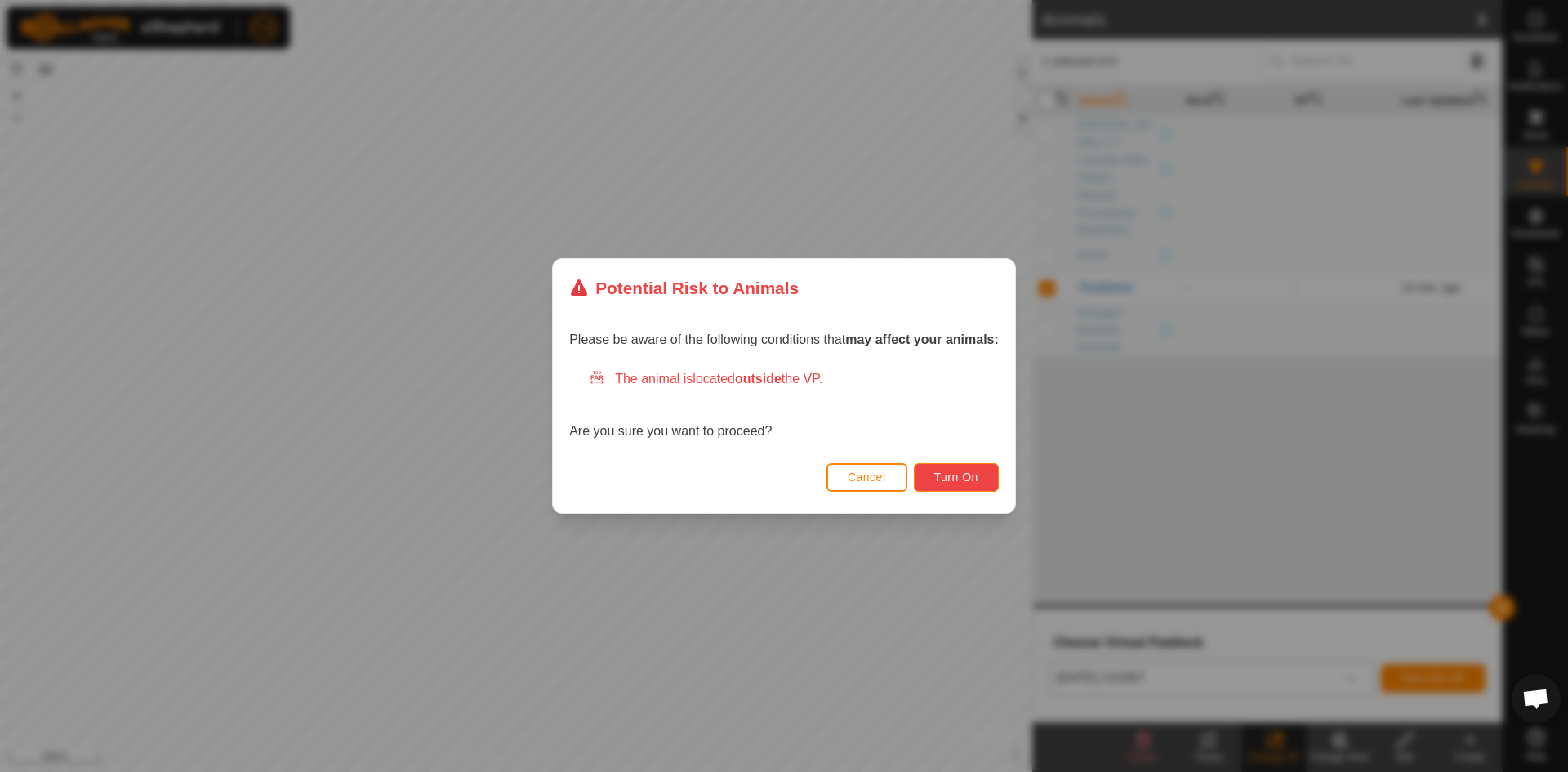
click at [972, 480] on span "Turn On" at bounding box center [955, 476] width 44 height 13
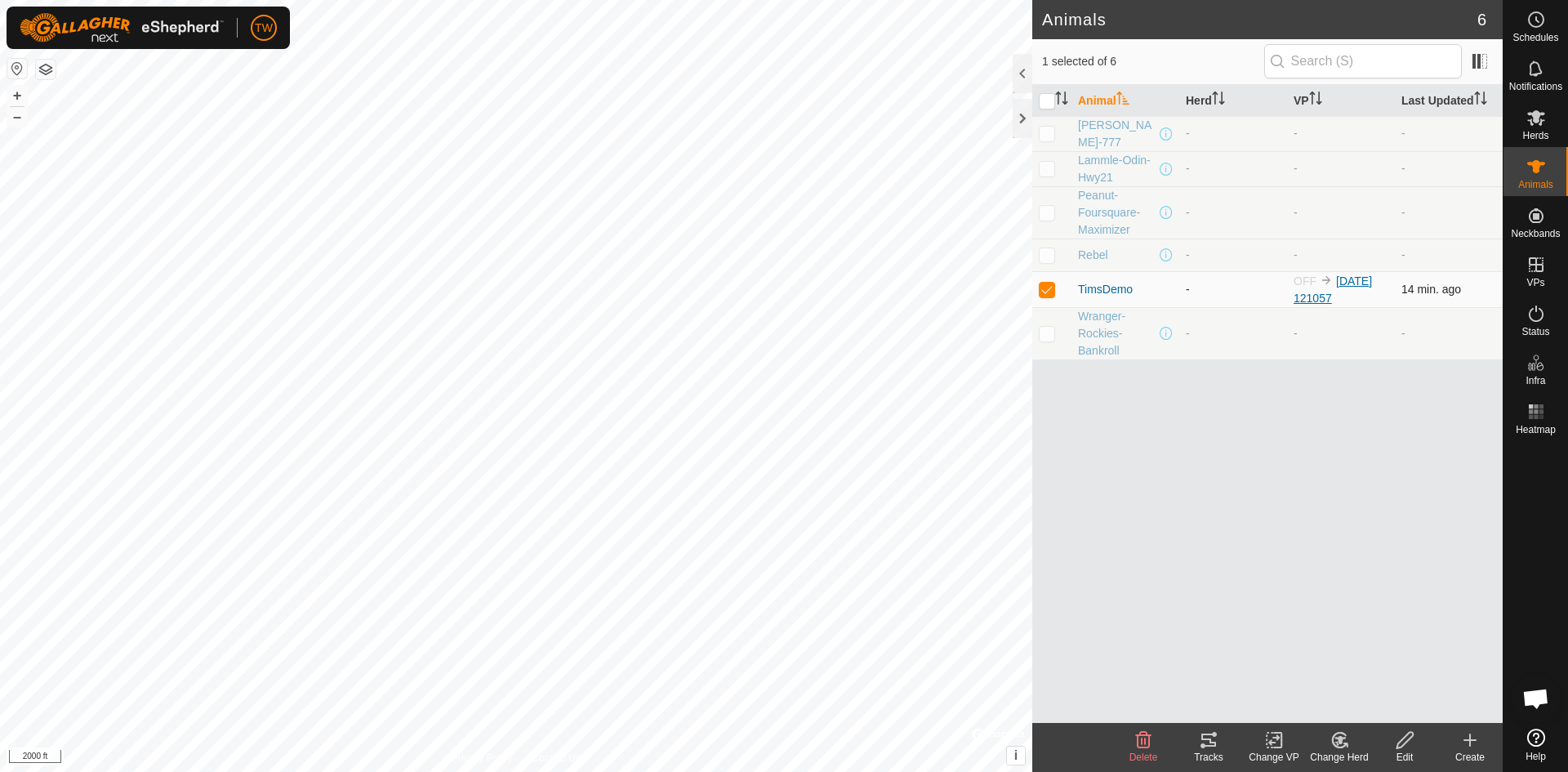
click at [1348, 278] on link "[DATE] 121057" at bounding box center [1332, 290] width 78 height 31
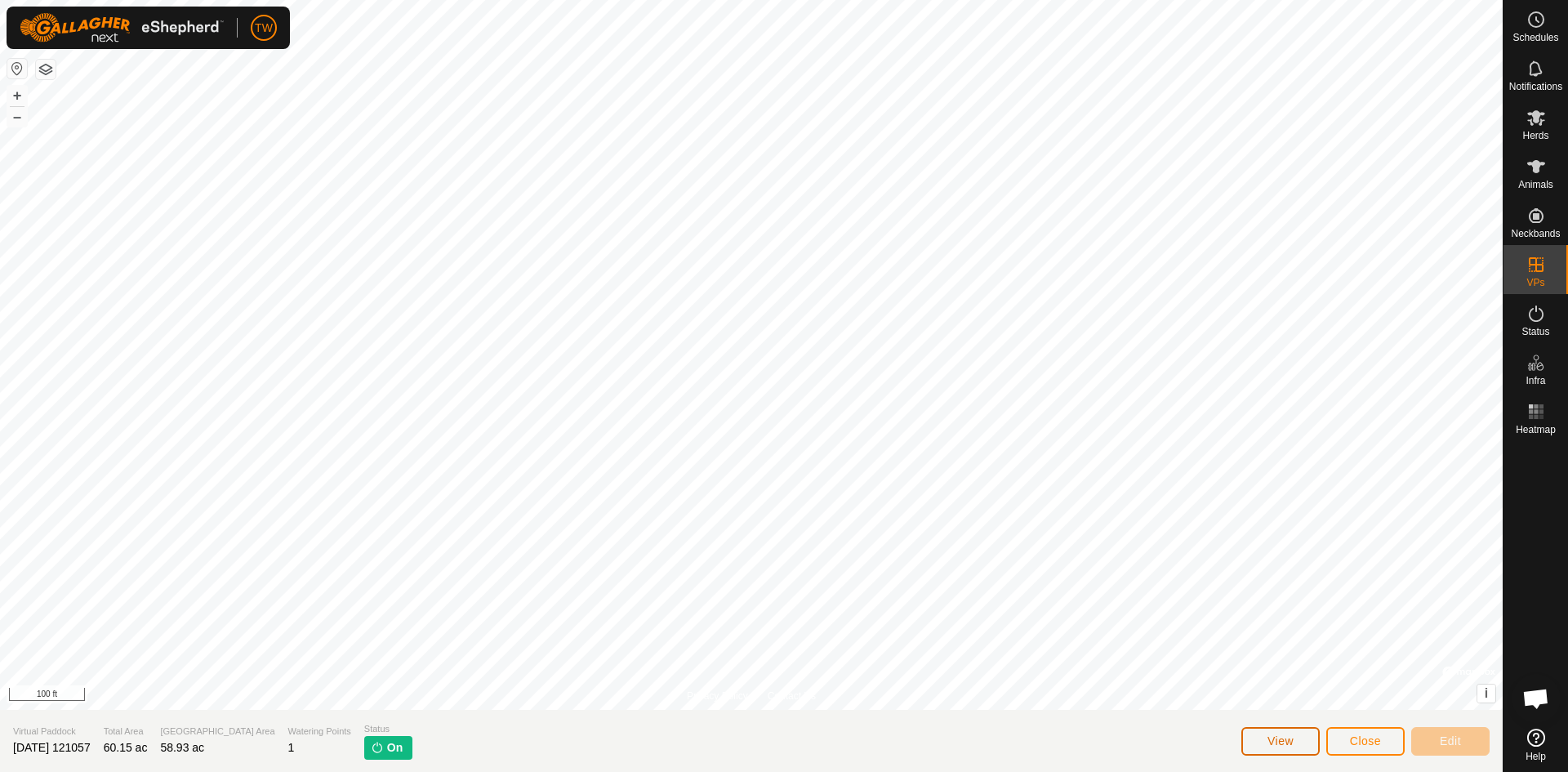
click at [1286, 745] on span "View" at bounding box center [1280, 740] width 26 height 13
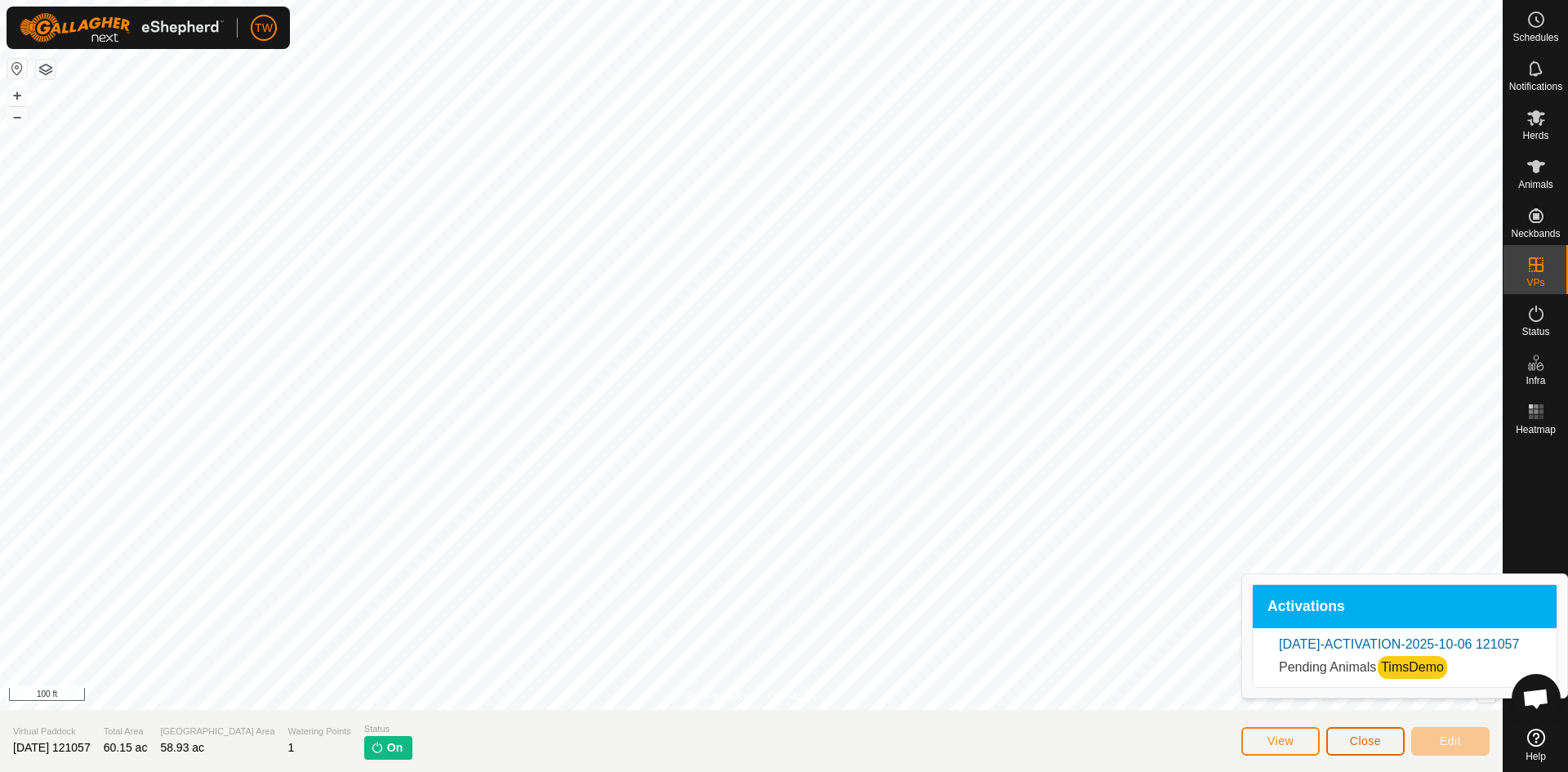
click at [1361, 741] on span "Close" at bounding box center [1364, 740] width 31 height 13
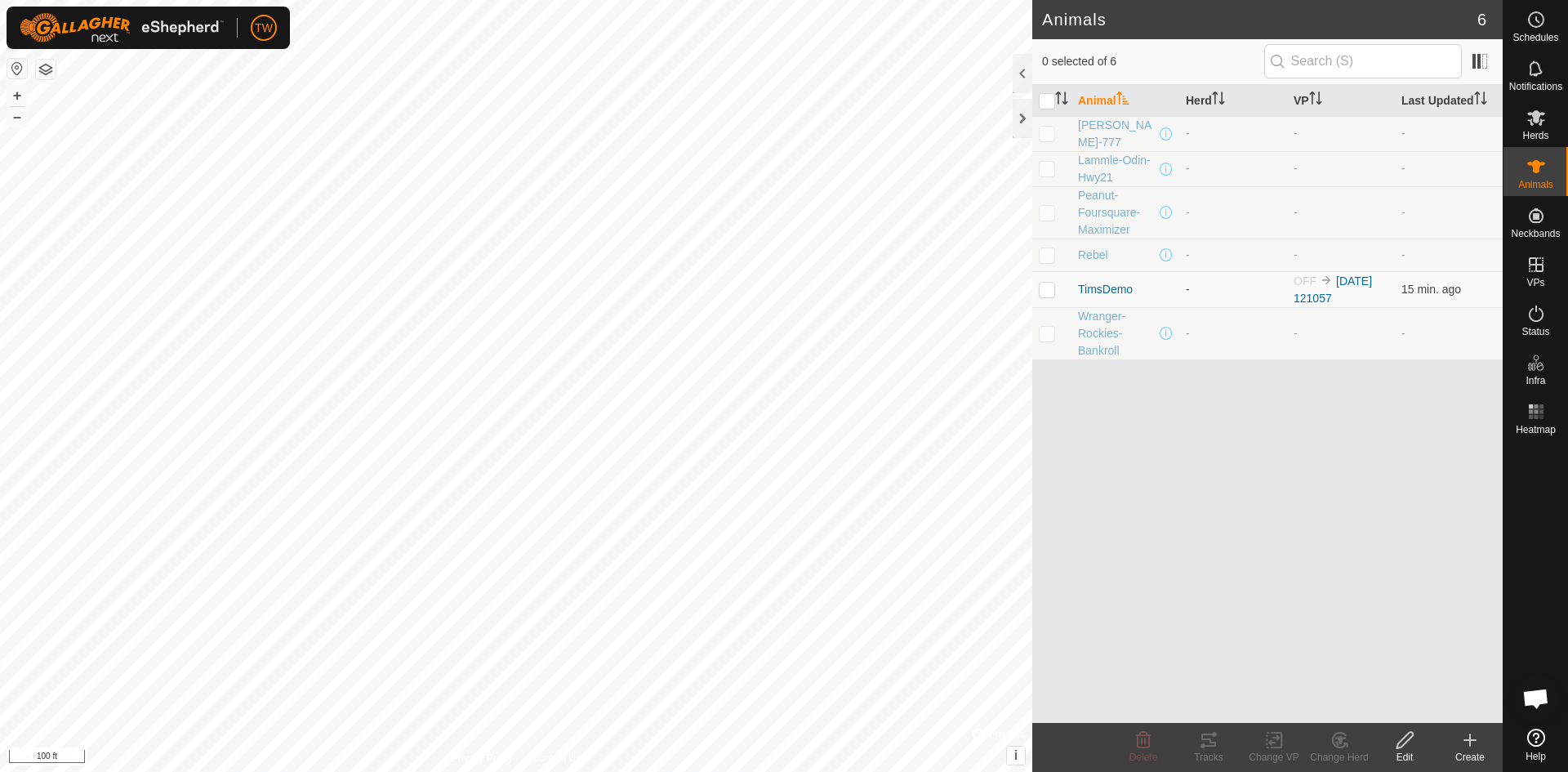
click at [597, 771] on html "TW Schedules Notifications Herds Animals Neckbands VPs Status Infra Heatmap Hel…" at bounding box center [784, 386] width 1568 height 772
click at [594, 771] on html "TW Schedules Notifications Herds Animals Neckbands VPs Status Infra Heatmap Hel…" at bounding box center [784, 386] width 1568 height 772
click at [582, 771] on html "TW Schedules Notifications Herds Animals Neckbands VPs Status Infra Heatmap Hel…" at bounding box center [784, 386] width 1568 height 772
